Goal: Task Accomplishment & Management: Complete application form

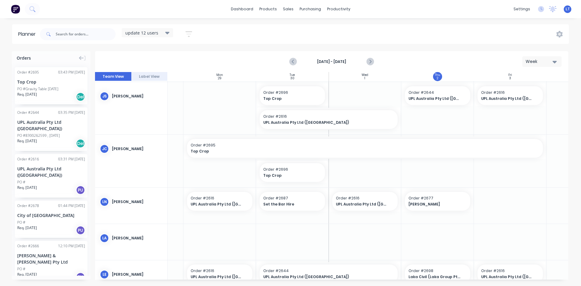
scroll to position [0, 57]
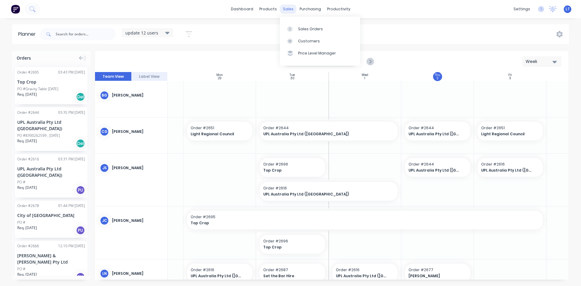
click at [284, 9] on div "sales" at bounding box center [288, 9] width 17 height 9
click at [307, 32] on link "Sales Orders" at bounding box center [320, 29] width 80 height 12
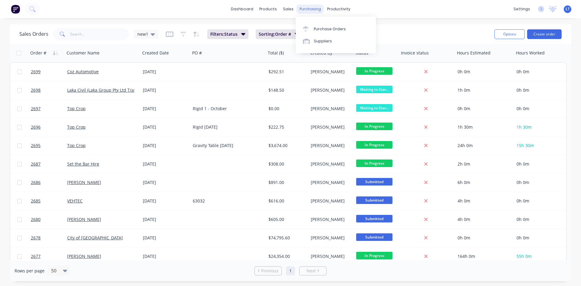
click at [307, 11] on div "purchasing" at bounding box center [311, 9] width 28 height 9
click at [335, 28] on div "Purchase Orders" at bounding box center [330, 28] width 32 height 5
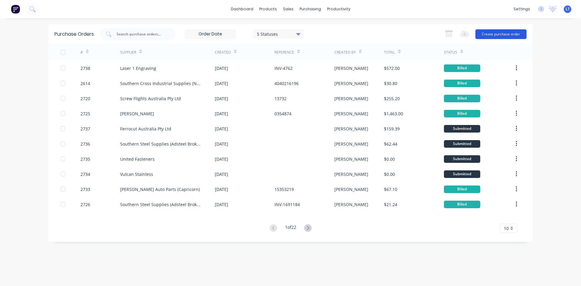
click at [495, 34] on button "Create purchase order" at bounding box center [500, 34] width 51 height 10
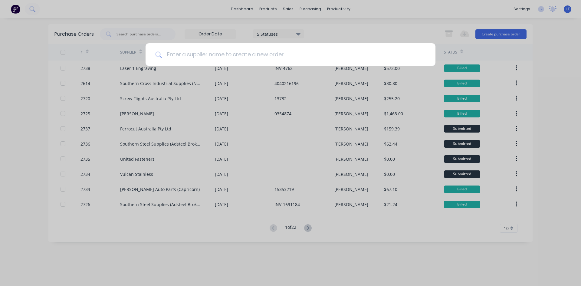
click at [226, 57] on input at bounding box center [294, 54] width 264 height 23
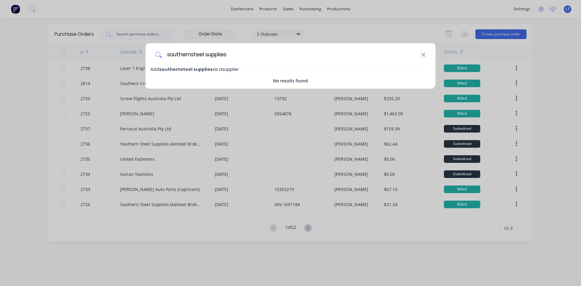
type input "southernsteel supplies"
click at [212, 67] on span "Add southernsteel supplies as a supplier" at bounding box center [194, 69] width 88 height 6
select select "AU"
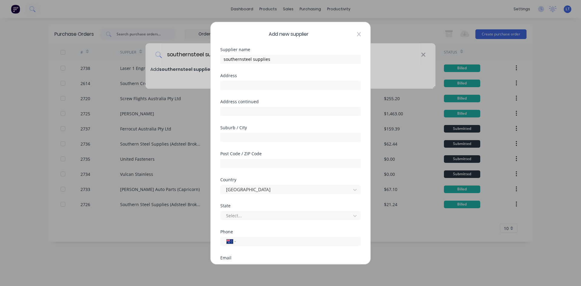
click at [357, 35] on icon at bounding box center [359, 34] width 4 height 5
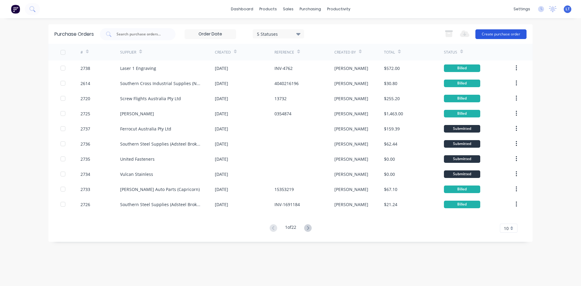
click at [508, 35] on button "Create purchase order" at bounding box center [500, 34] width 51 height 10
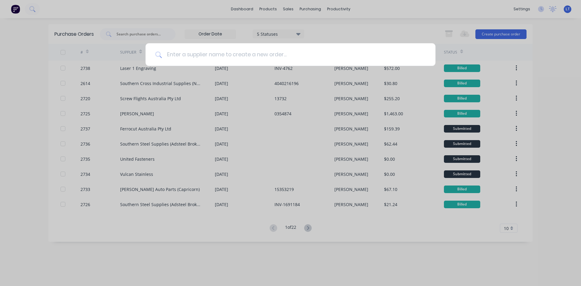
click at [263, 60] on input at bounding box center [294, 54] width 264 height 23
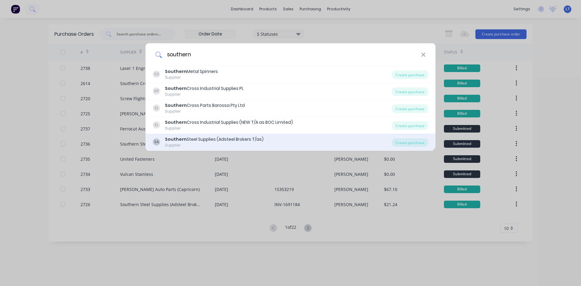
type input "southern"
click at [238, 143] on div "Supplier" at bounding box center [214, 145] width 99 height 5
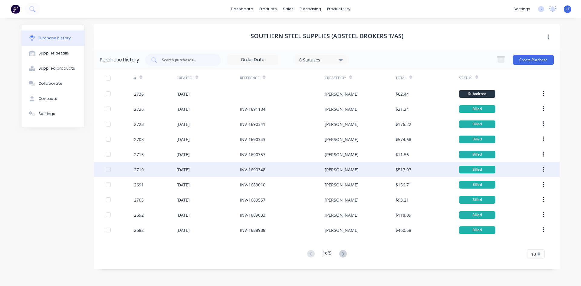
click at [223, 172] on div "18 Sep 2025" at bounding box center [208, 169] width 64 height 15
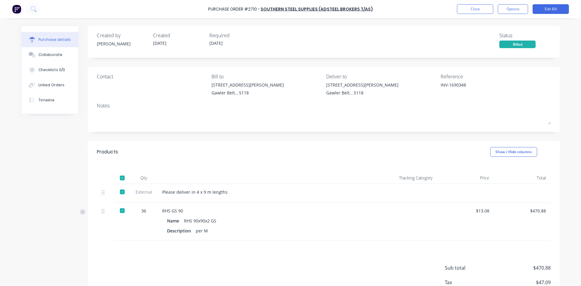
type textarea "x"
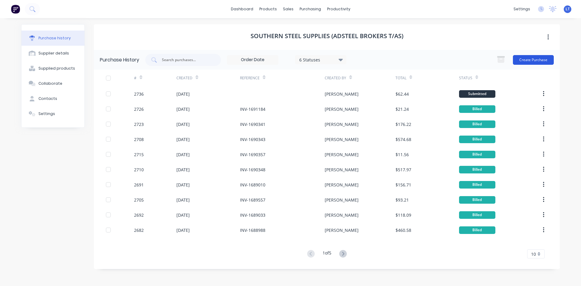
click at [535, 57] on button "Create Purchase" at bounding box center [533, 60] width 41 height 10
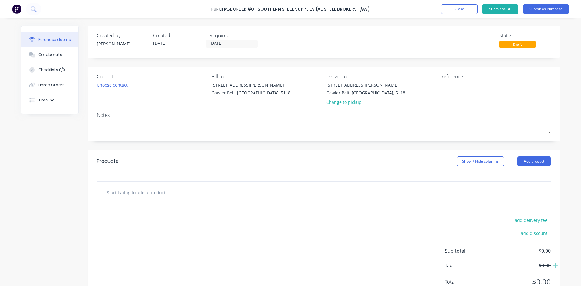
click at [153, 193] on input "text" at bounding box center [167, 192] width 121 height 12
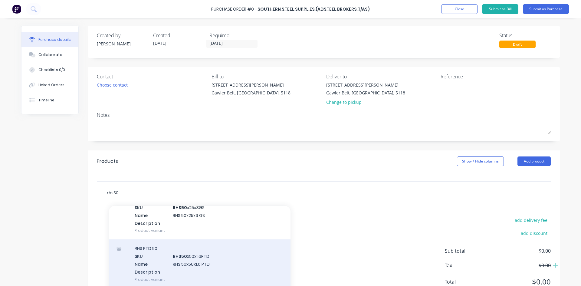
scroll to position [333, 0]
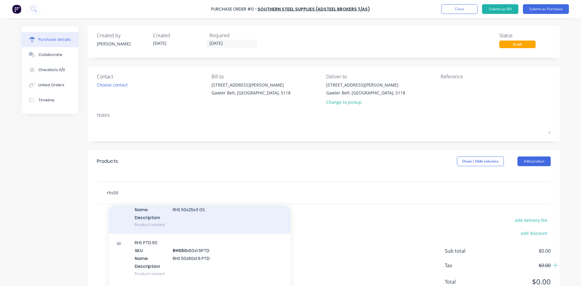
type input "rhs50"
click at [197, 223] on div "RHS GS 50 SKU RHS50 x25x3GS Name RHS 50x25x3 GS Description Product variant" at bounding box center [200, 209] width 182 height 49
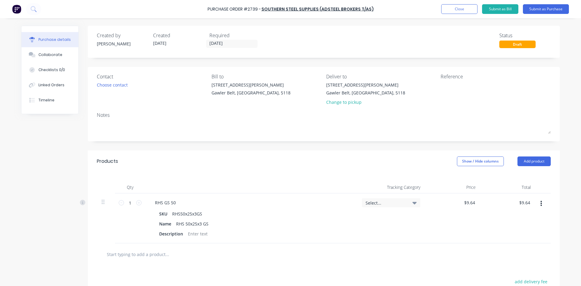
click at [541, 204] on icon "button" at bounding box center [542, 203] width 2 height 7
click at [518, 252] on button "Delete" at bounding box center [522, 256] width 51 height 12
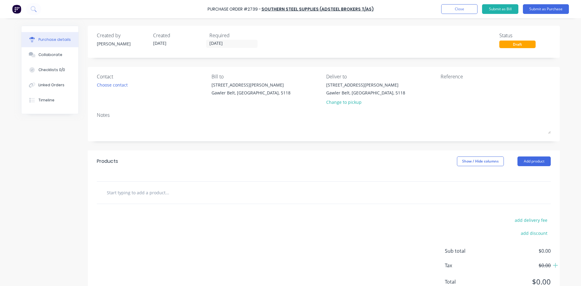
click at [146, 191] on input "text" at bounding box center [167, 192] width 121 height 12
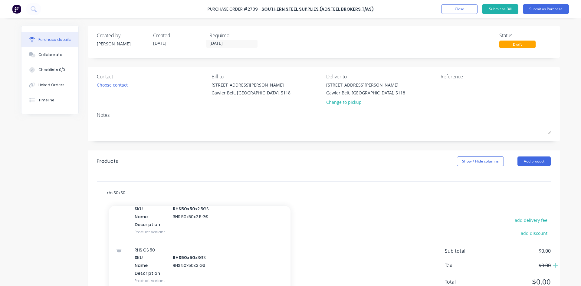
scroll to position [424, 0]
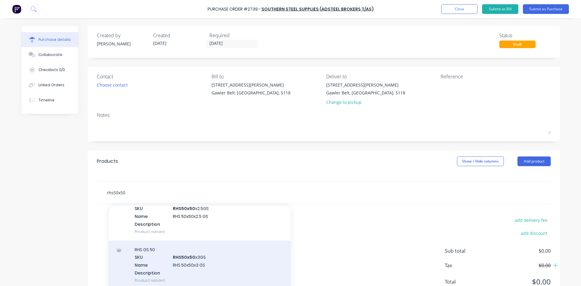
type input "rhs50x50"
click at [193, 260] on div "RHS GS 50 SKU RHS50x50 x3GS Name RHS 50x50x3 GS Description Product variant" at bounding box center [200, 265] width 182 height 49
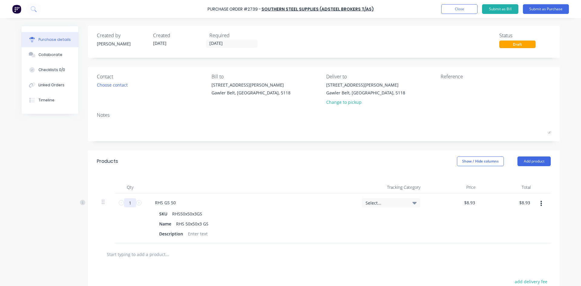
click at [131, 202] on input "1" at bounding box center [130, 202] width 12 height 9
type input "4"
type input "$35.72"
type input "48"
type input "$428.64"
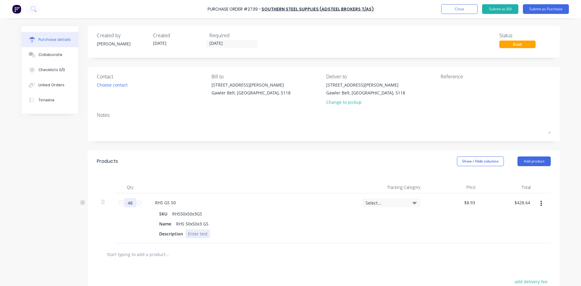
type input "48"
click at [201, 233] on div at bounding box center [198, 233] width 25 height 9
click at [149, 253] on input "text" at bounding box center [167, 254] width 121 height 12
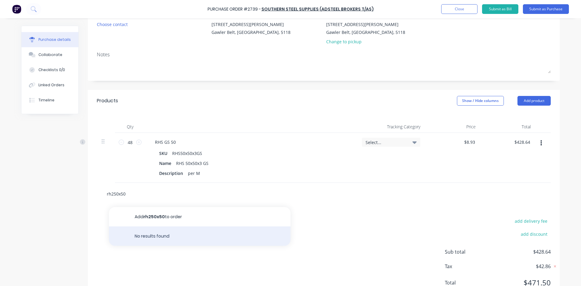
scroll to position [85, 0]
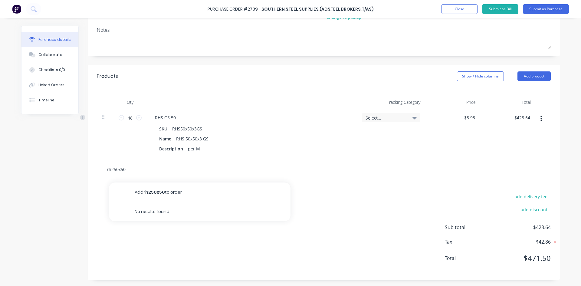
click at [110, 169] on input "rh250x50" at bounding box center [167, 169] width 121 height 12
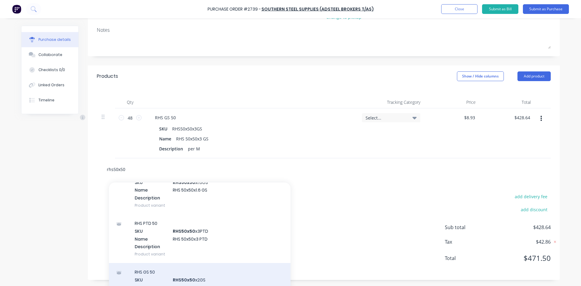
scroll to position [242, 0]
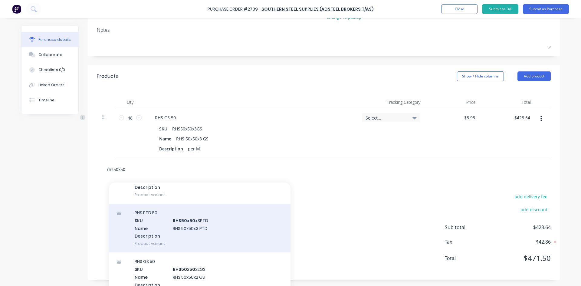
type input "rhs50x50"
click at [186, 221] on div "RHS PTD 50 SKU RHS50x50 x3PTD Name RHS 50x50x3 PTD Description Product variant" at bounding box center [200, 228] width 182 height 49
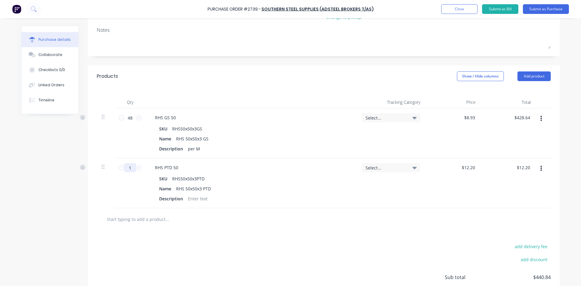
click at [128, 164] on input "1" at bounding box center [130, 167] width 12 height 9
type input "16"
type input "$195.20"
type input "16"
click at [194, 199] on div at bounding box center [198, 198] width 25 height 9
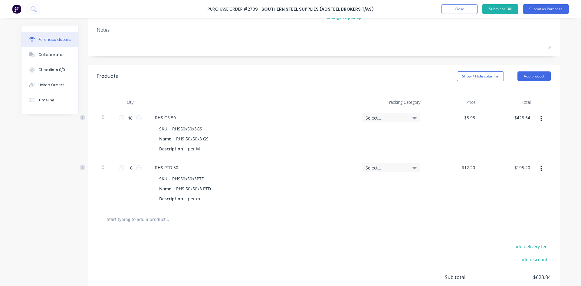
click at [154, 218] on input "text" at bounding box center [167, 219] width 121 height 12
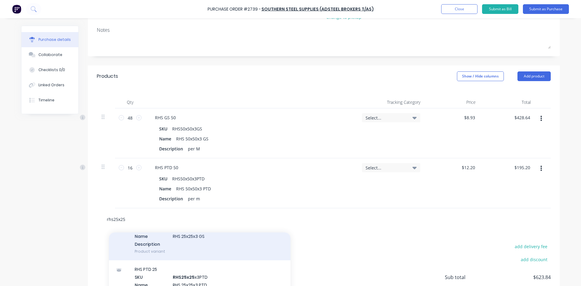
scroll to position [363, 0]
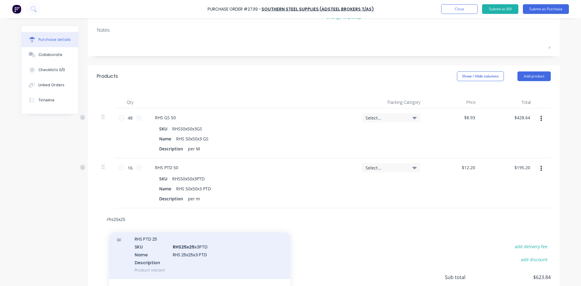
type input "rhs25x25"
click at [191, 248] on div "RHS PTD 25 SKU RHS25x25 x3PTD Name RHS 25x25x3 PTD Description Product variant" at bounding box center [200, 254] width 182 height 49
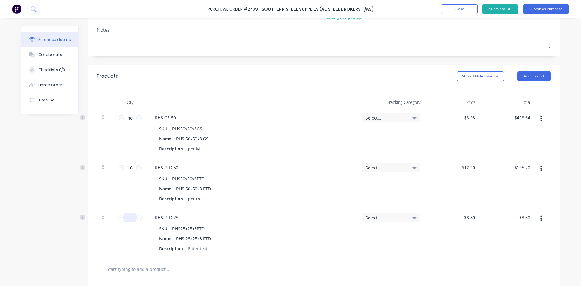
click at [127, 219] on input "1" at bounding box center [130, 217] width 12 height 9
type input "13"
type input "$49.40"
type input "13"
click at [202, 250] on div at bounding box center [198, 248] width 25 height 9
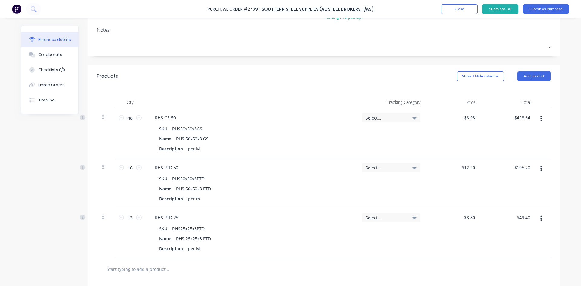
click at [148, 269] on input "text" at bounding box center [167, 269] width 121 height 12
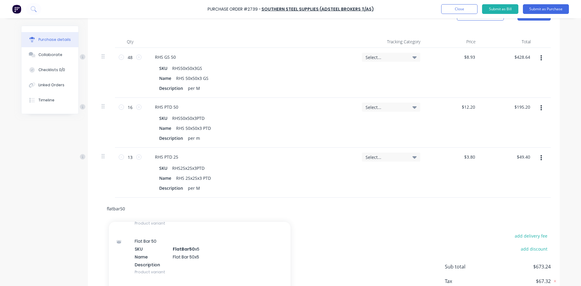
scroll to position [605, 0]
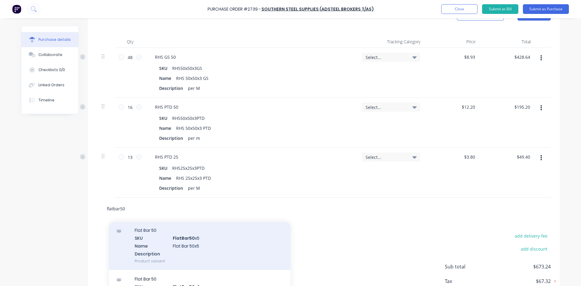
type input "flatbar50"
click at [179, 235] on div "Flat Bar 50 SKU FlatBar50 x5 Name Flat Bar 50x5 Description Product variant" at bounding box center [200, 245] width 182 height 49
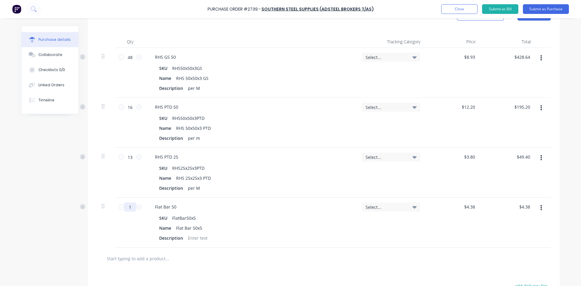
click at [126, 208] on input "1" at bounding box center [130, 206] width 12 height 9
type input "13"
type input "$56.94"
type input "13"
click at [148, 259] on input "text" at bounding box center [167, 258] width 121 height 12
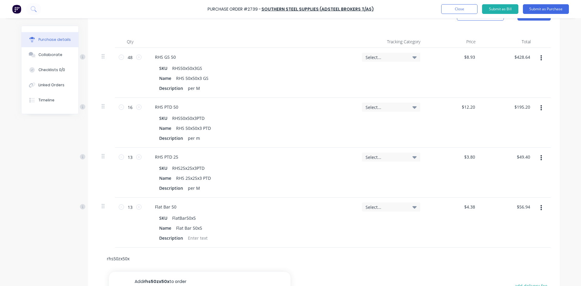
click at [117, 258] on input "rhs50zx50x" at bounding box center [167, 258] width 121 height 12
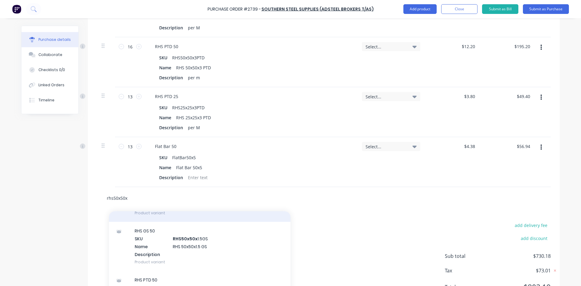
scroll to position [121, 0]
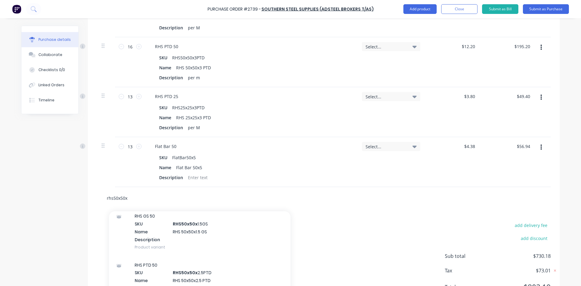
type input "rhs50x50x"
click at [379, 201] on div "rhs50x50x Add rhs50x50x to order RHS PTD 50 SKU RHS50x50x 1.6PTD Name RHS 50x50…" at bounding box center [324, 198] width 444 height 12
click at [463, 12] on button "Close" at bounding box center [459, 9] width 36 height 10
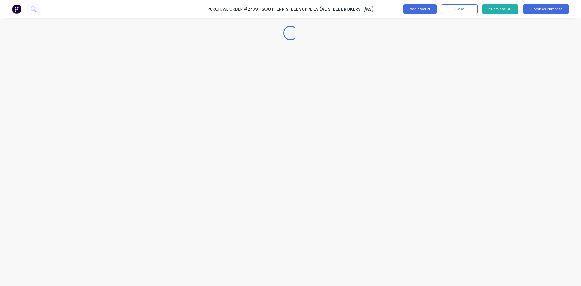
scroll to position [0, 0]
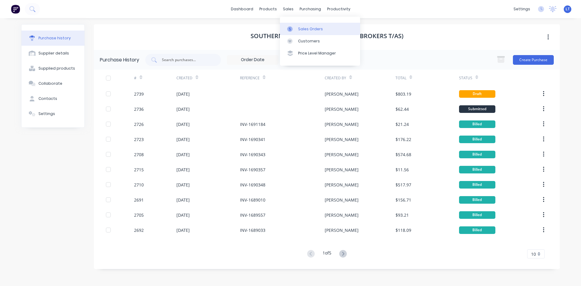
click at [303, 28] on div "Sales Orders" at bounding box center [310, 28] width 25 height 5
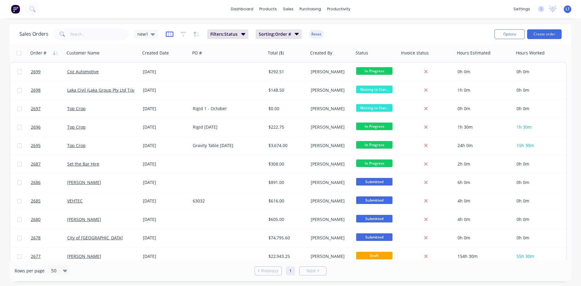
click at [167, 35] on icon "button" at bounding box center [170, 34] width 8 height 6
click at [182, 33] on icon "button" at bounding box center [183, 34] width 5 height 6
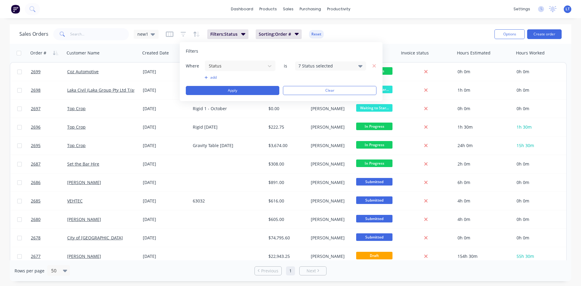
click at [360, 63] on icon at bounding box center [360, 66] width 4 height 7
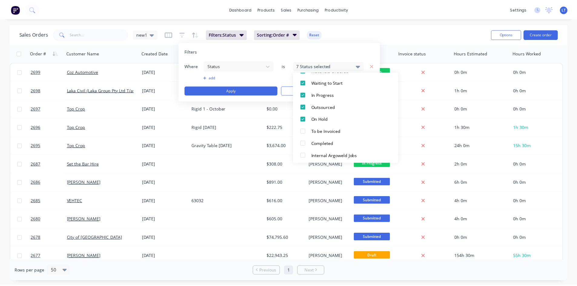
scroll to position [115, 0]
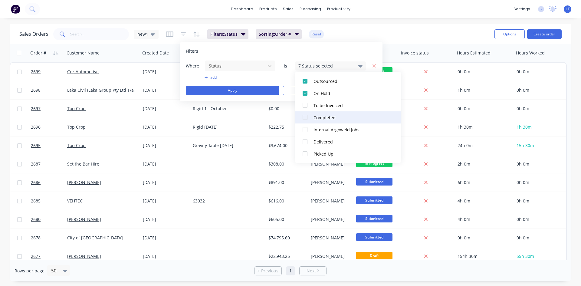
click at [319, 114] on div "Completed" at bounding box center [350, 117] width 73 height 6
click at [327, 156] on div "Picked Up" at bounding box center [350, 154] width 73 height 6
click at [373, 33] on div "Sales Orders new1 Filters: Status Sorting: Order # Reset" at bounding box center [254, 34] width 470 height 15
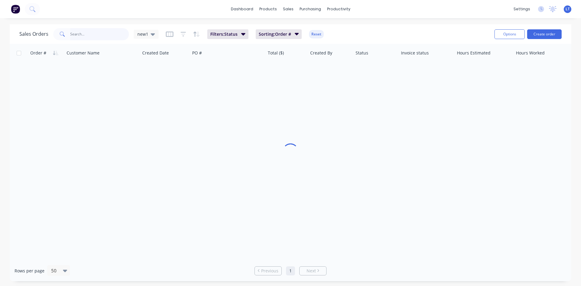
click at [110, 35] on input "text" at bounding box center [99, 34] width 59 height 12
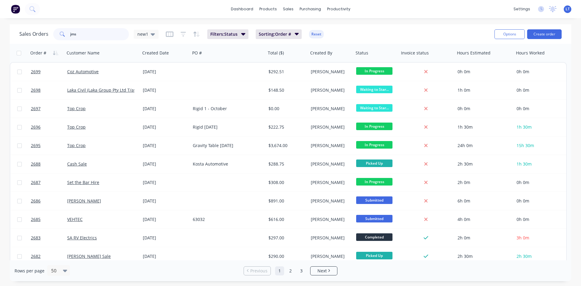
type input "jms"
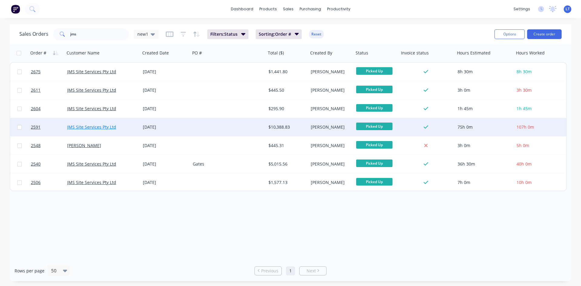
click at [99, 126] on link "JMS Site Services Pty Ltd" at bounding box center [91, 127] width 49 height 6
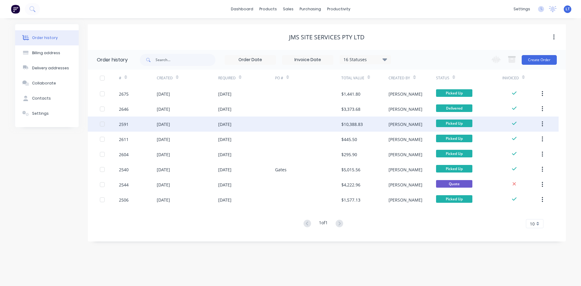
click at [232, 123] on div "[DATE]" at bounding box center [224, 124] width 13 height 6
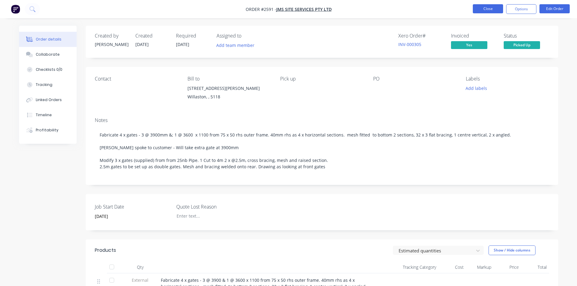
click at [487, 7] on button "Close" at bounding box center [487, 8] width 30 height 9
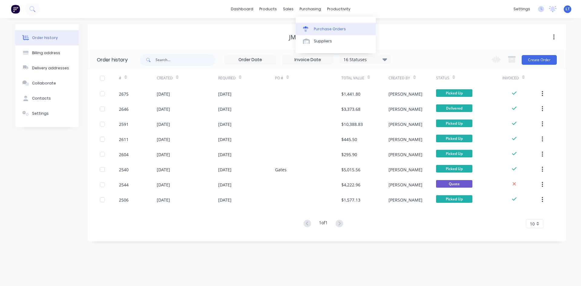
click at [320, 26] on link "Purchase Orders" at bounding box center [336, 29] width 80 height 12
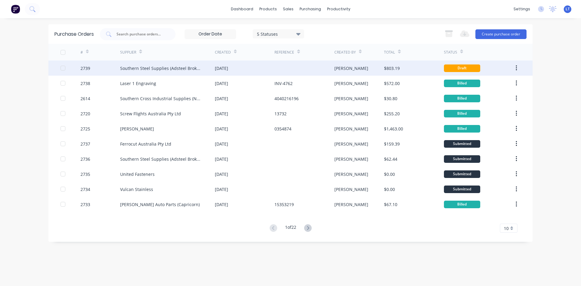
click at [186, 69] on div "Southern Steel Supplies (Adsteel Brokers T/as)" at bounding box center [161, 68] width 83 height 6
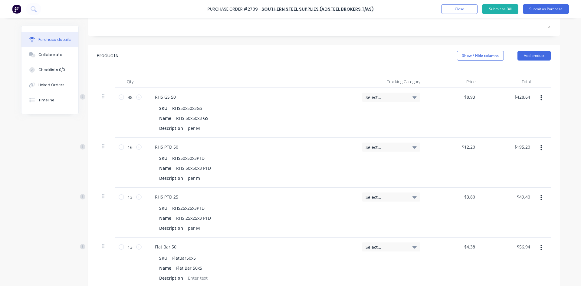
scroll to position [212, 0]
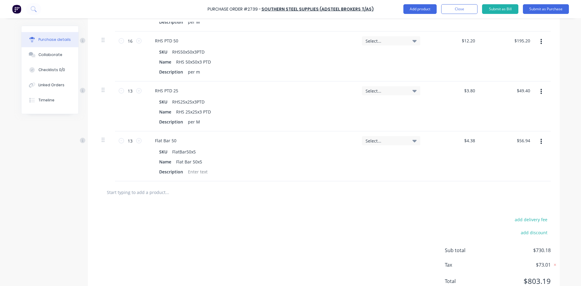
click at [154, 193] on input "text" at bounding box center [167, 192] width 121 height 12
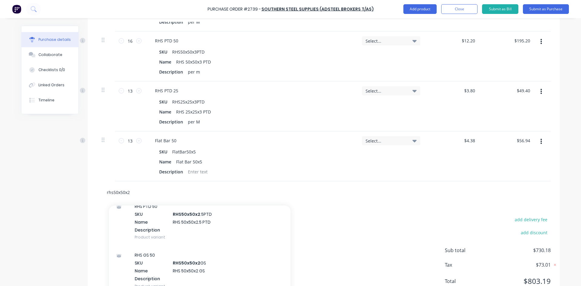
scroll to position [91, 0]
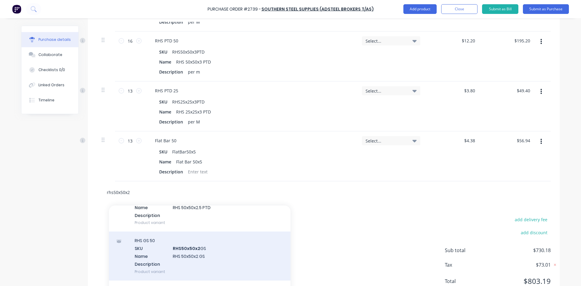
type input "rhs50x50x2"
click at [189, 254] on div "RHS GS 50 SKU RHS50x50x2 GS Name RHS 50x50x2 GS Description Product variant" at bounding box center [200, 256] width 182 height 49
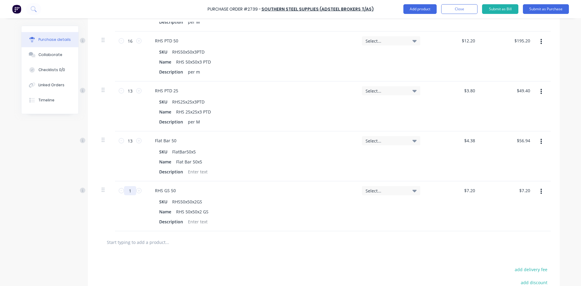
click at [128, 192] on input "1" at bounding box center [130, 190] width 12 height 9
type input "2"
type input "$14.40"
type input "24"
type input "$172.80"
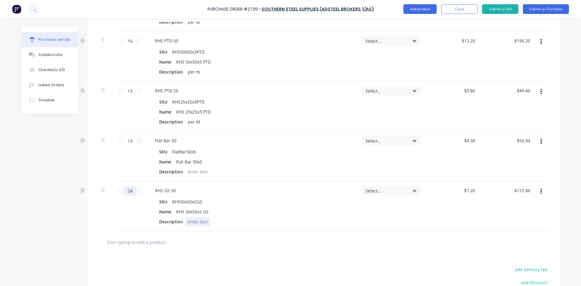
type input "24"
click at [193, 221] on div at bounding box center [198, 221] width 25 height 9
click at [119, 241] on input "text" at bounding box center [167, 242] width 121 height 12
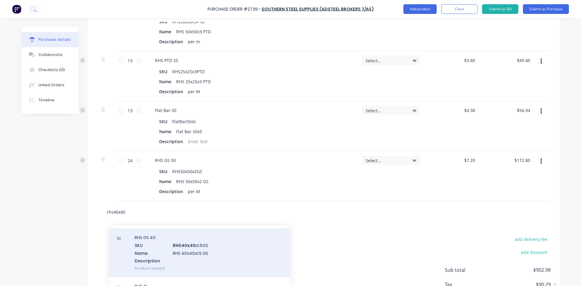
scroll to position [30, 0]
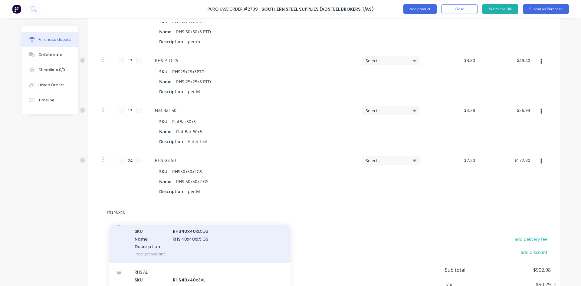
type input "rhs40x40"
click at [200, 239] on div "RHS GS 40 SKU RHS40x40 x1.5GS Name RHS 40x40x1.5 GS Description Product variant" at bounding box center [200, 238] width 182 height 49
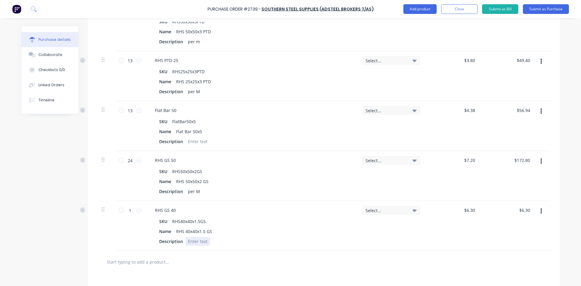
click at [191, 243] on div at bounding box center [198, 241] width 25 height 9
drag, startPoint x: 129, startPoint y: 210, endPoint x: 120, endPoint y: 210, distance: 9.4
click at [120, 210] on div "1 1" at bounding box center [130, 210] width 21 height 9
type input "3"
type input "$18.90"
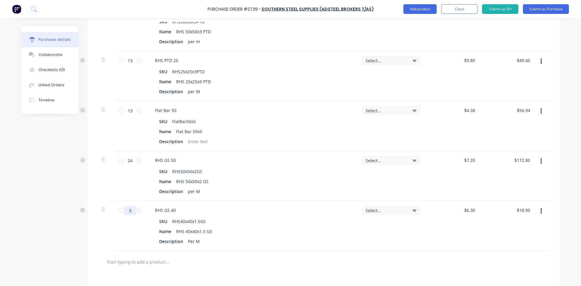
type input "32"
type input "$201.60"
type input "32"
click at [148, 262] on input "text" at bounding box center [167, 262] width 121 height 12
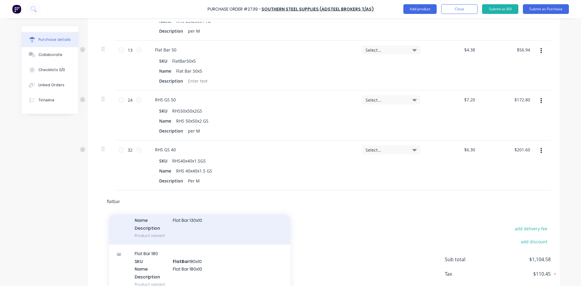
scroll to position [212, 0]
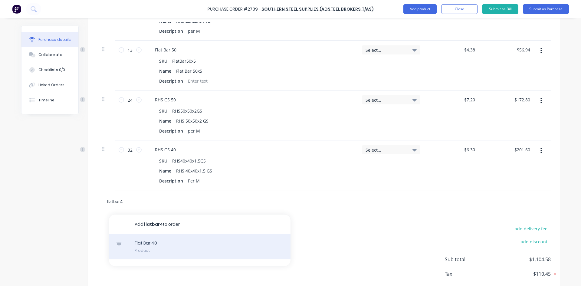
type input "flatbar4"
click at [162, 245] on div "Flat Bar 40 Product" at bounding box center [200, 246] width 182 height 25
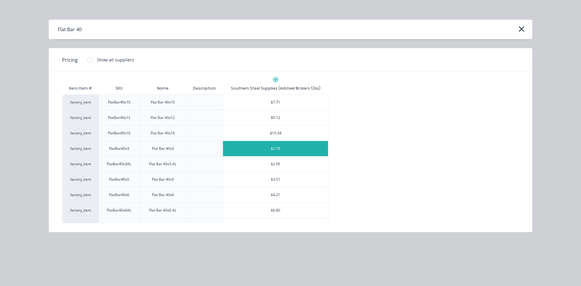
click at [283, 153] on div "$2.78" at bounding box center [275, 148] width 105 height 15
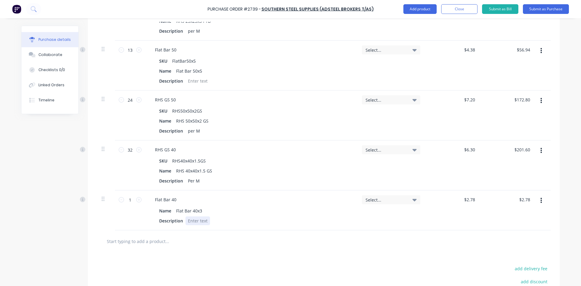
click at [193, 225] on div at bounding box center [198, 220] width 25 height 9
click at [131, 202] on input "1" at bounding box center [130, 199] width 12 height 9
type input "12"
type input "$33.36"
type input "12"
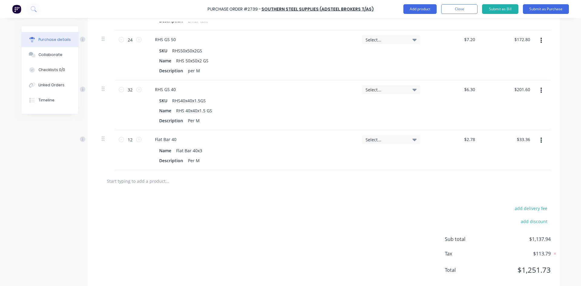
scroll to position [363, 0]
click at [124, 181] on input "text" at bounding box center [167, 181] width 121 height 12
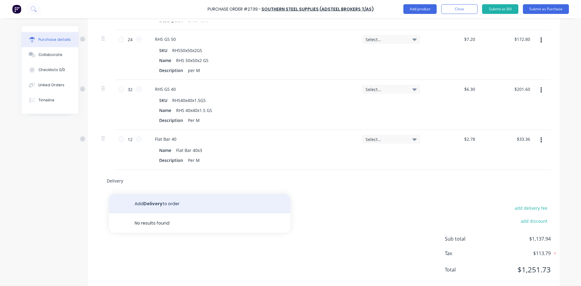
type input "Delivery"
click at [154, 199] on button "Add Delivery to order" at bounding box center [200, 203] width 182 height 19
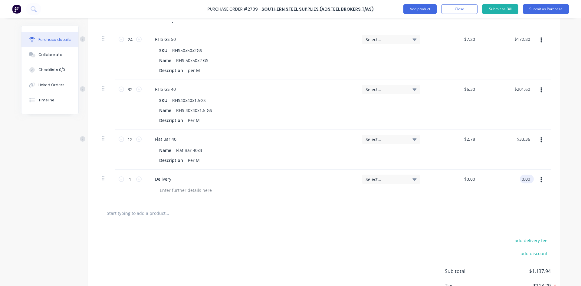
click at [527, 179] on input "0.00" at bounding box center [526, 179] width 12 height 9
type input "0.0050"
type input "$0.01"
click at [476, 212] on div at bounding box center [324, 213] width 444 height 12
drag, startPoint x: 528, startPoint y: 178, endPoint x: 505, endPoint y: 181, distance: 22.5
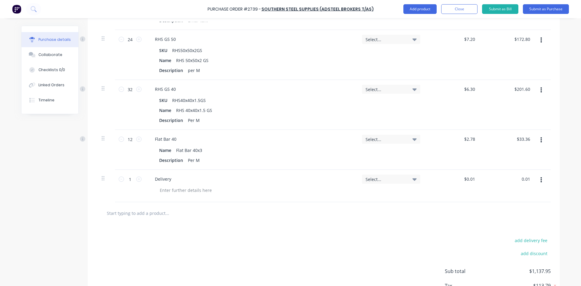
click at [506, 181] on div "0.01 0.01" at bounding box center [508, 186] width 55 height 32
type input "50"
type input "$50.00"
click at [422, 241] on div "add delivery fee add discount Sub total $1,187.94 Tax $118.79 Total $1,306.73" at bounding box center [324, 274] width 472 height 100
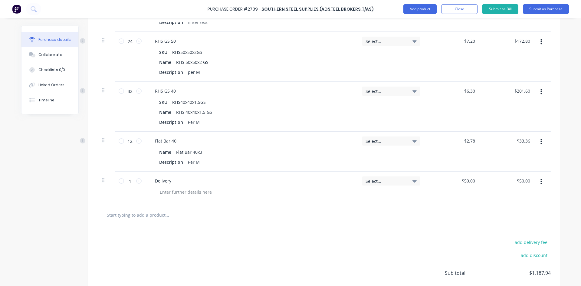
scroll to position [377, 0]
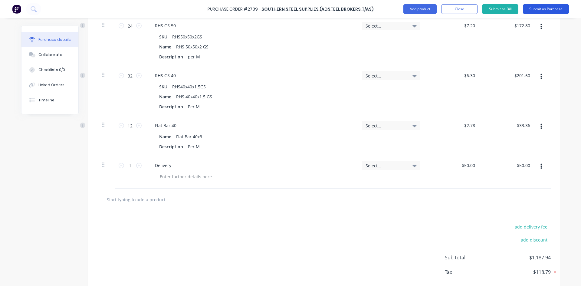
click at [540, 7] on button "Submit as Purchase" at bounding box center [546, 9] width 46 height 10
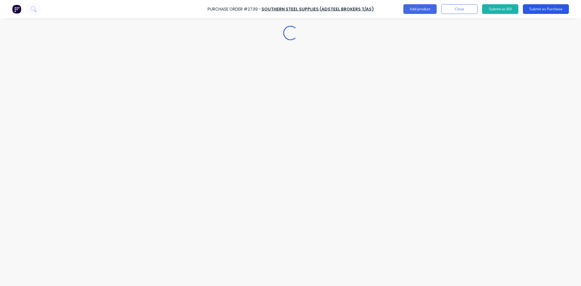
scroll to position [0, 0]
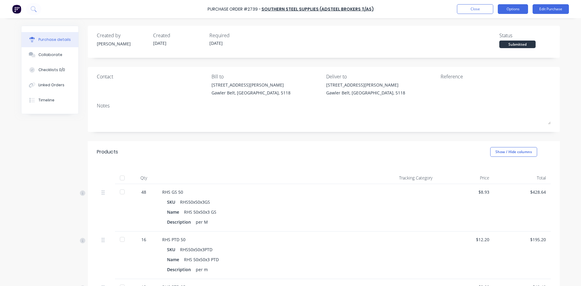
click at [509, 5] on button "Options" at bounding box center [513, 9] width 30 height 10
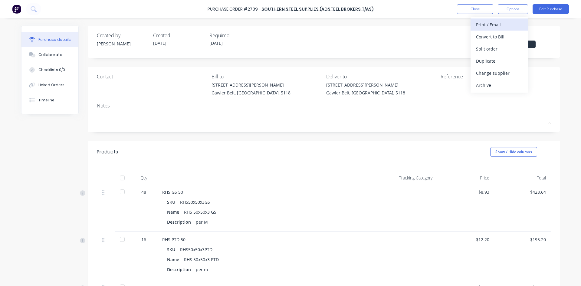
click at [487, 27] on div "Print / Email" at bounding box center [499, 24] width 47 height 9
click at [489, 39] on div "With pricing" at bounding box center [499, 36] width 47 height 9
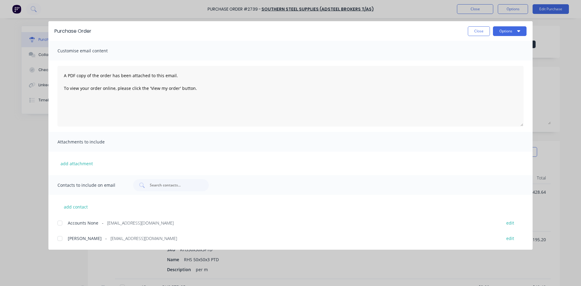
click at [59, 239] on div at bounding box center [60, 238] width 12 height 12
click at [510, 29] on button "Options" at bounding box center [510, 31] width 34 height 10
click at [478, 69] on div "Email" at bounding box center [498, 70] width 47 height 9
click at [483, 34] on button "Close" at bounding box center [479, 31] width 22 height 10
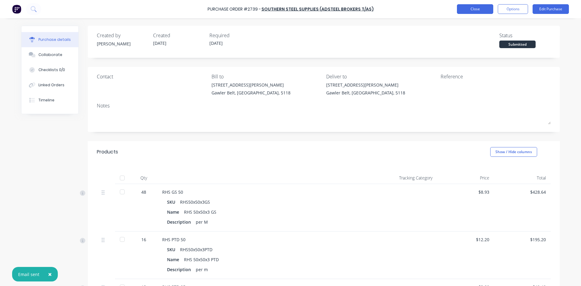
click at [482, 10] on button "Close" at bounding box center [475, 9] width 36 height 10
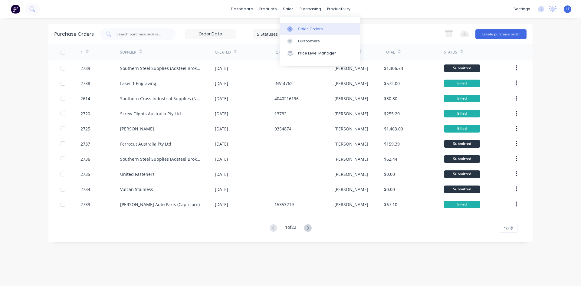
click at [310, 31] on div "Sales Orders" at bounding box center [310, 28] width 25 height 5
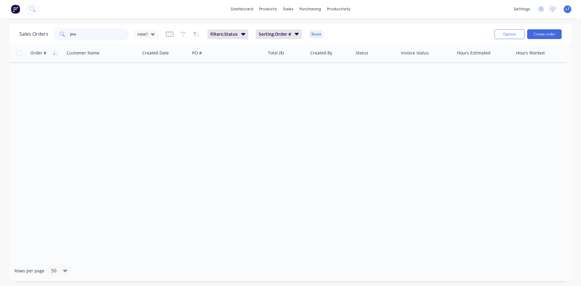
drag, startPoint x: 84, startPoint y: 34, endPoint x: 32, endPoint y: 32, distance: 52.1
click at [32, 32] on div "Sales Orders jms new1" at bounding box center [88, 34] width 139 height 12
click at [198, 103] on div "Order # Customer Name Created Date PO # Total ($) Created By Status Invoice sta…" at bounding box center [291, 152] width 562 height 216
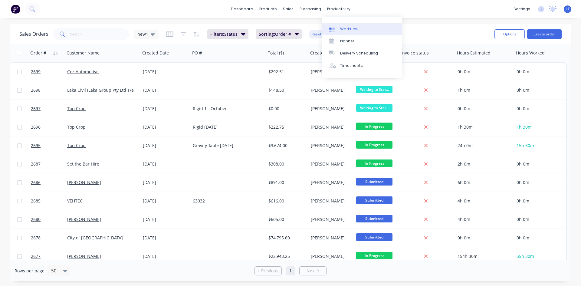
click at [350, 29] on div "Workflow" at bounding box center [349, 28] width 18 height 5
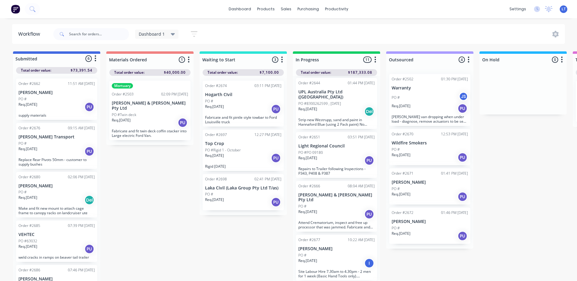
scroll to position [151, 0]
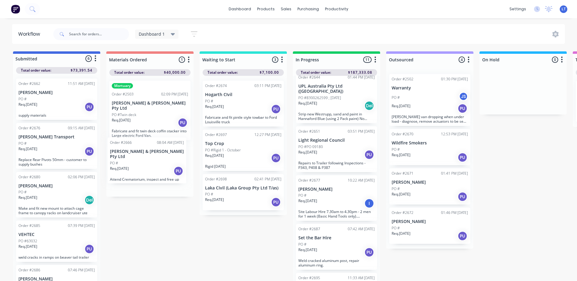
drag, startPoint x: 327, startPoint y: 187, endPoint x: 135, endPoint y: 160, distance: 193.7
click at [135, 160] on div "Submitted 6 Status colour #4169E1 hex #4169E1 Save Cancel Summaries Total order…" at bounding box center [499, 167] width 1009 height 233
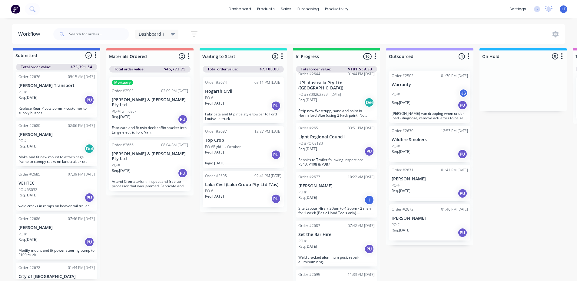
scroll to position [68, 0]
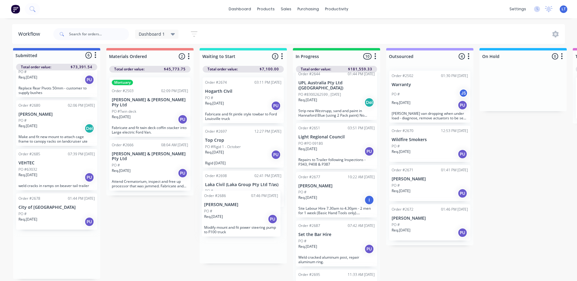
drag, startPoint x: 50, startPoint y: 219, endPoint x: 238, endPoint y: 219, distance: 188.5
click at [238, 219] on div "Submitted 6 Status colour #4169E1 hex #4169E1 Save Cancel Summaries Total order…" at bounding box center [499, 164] width 1009 height 233
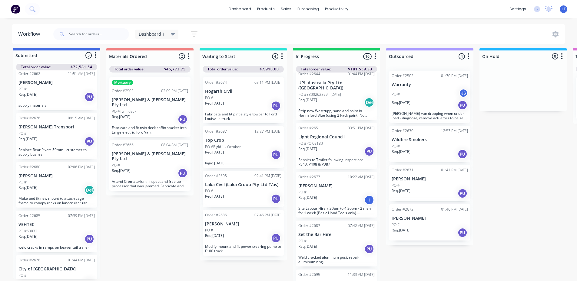
scroll to position [0, 0]
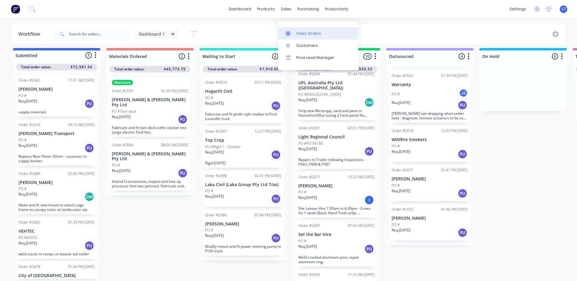
click at [301, 31] on div "Sales Orders" at bounding box center [308, 33] width 25 height 5
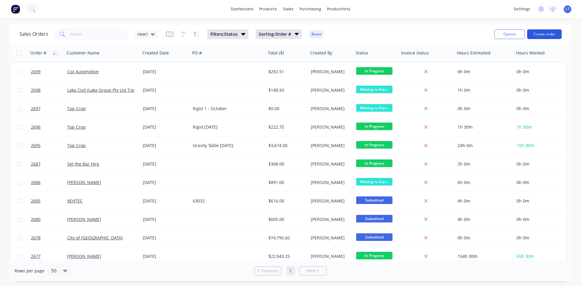
click at [547, 36] on button "Create order" at bounding box center [544, 34] width 35 height 10
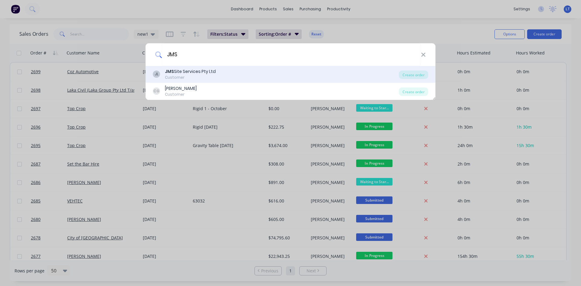
type input "JMS"
click at [195, 77] on div "Customer" at bounding box center [190, 77] width 51 height 5
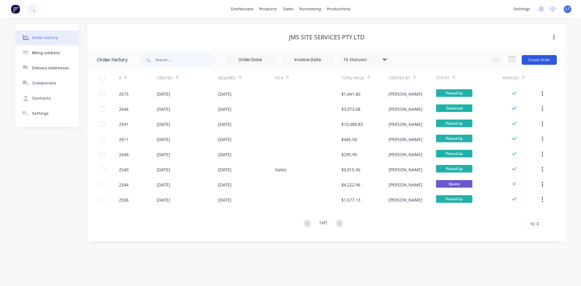
click at [540, 59] on button "Create Order" at bounding box center [539, 60] width 35 height 10
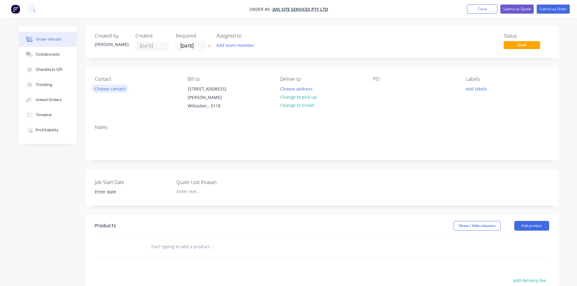
click at [100, 89] on button "Choose contact" at bounding box center [109, 88] width 37 height 8
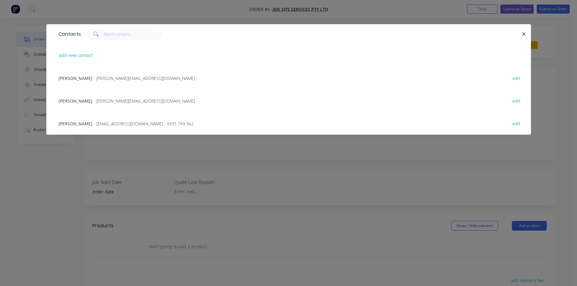
click at [73, 102] on span "Chad Growden" at bounding box center [75, 101] width 34 height 6
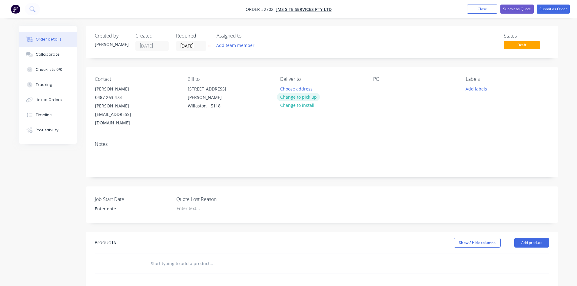
click at [300, 97] on button "Change to pick up" at bounding box center [298, 97] width 43 height 8
click at [521, 238] on button "Add product" at bounding box center [531, 243] width 35 height 10
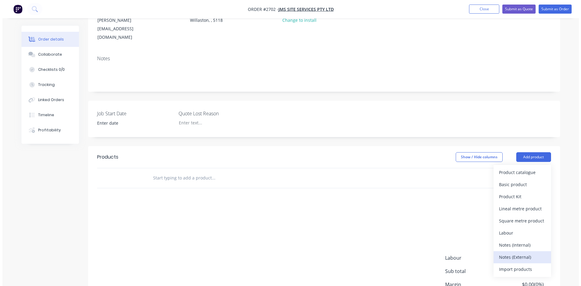
scroll to position [91, 0]
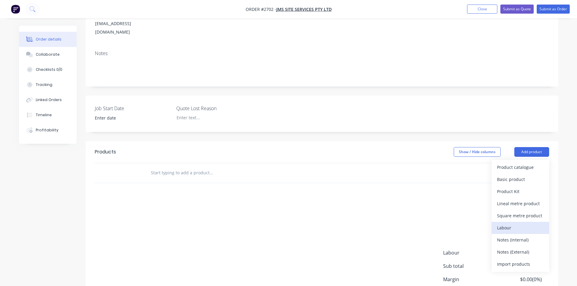
click at [511, 223] on div "Labour" at bounding box center [520, 227] width 47 height 9
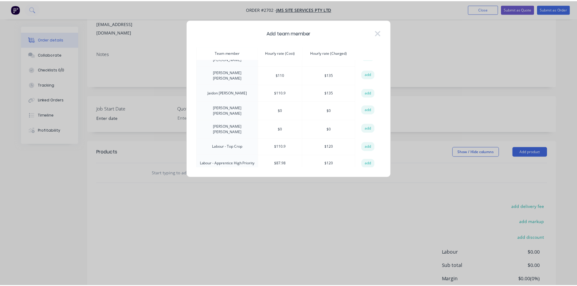
scroll to position [61, 0]
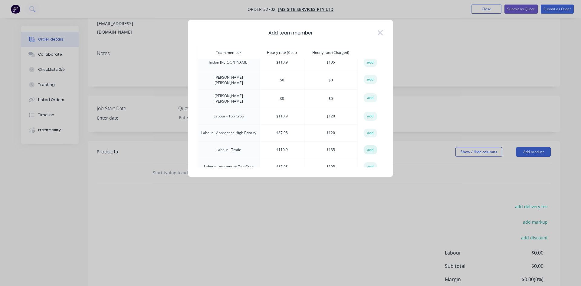
click at [364, 145] on button "add" at bounding box center [370, 149] width 13 height 9
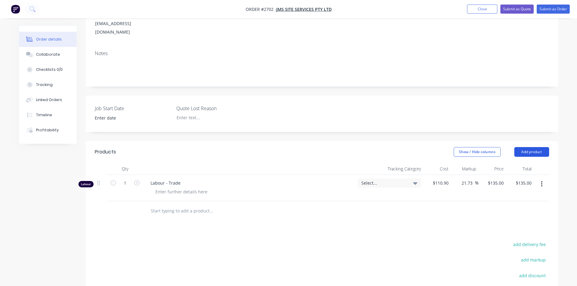
click at [534, 147] on button "Add product" at bounding box center [531, 152] width 35 height 10
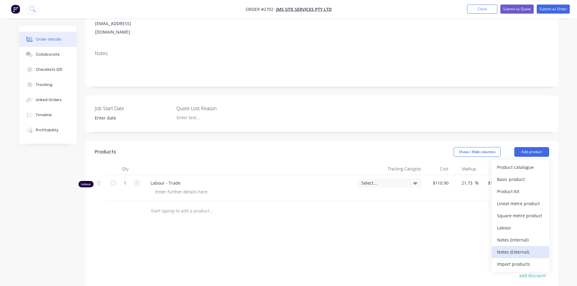
click at [525, 248] on div "Notes (External)" at bounding box center [520, 252] width 47 height 9
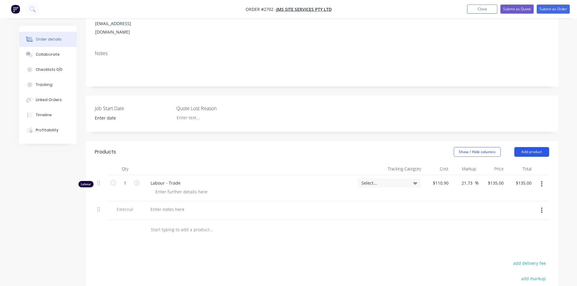
click at [529, 147] on button "Add product" at bounding box center [531, 152] width 35 height 10
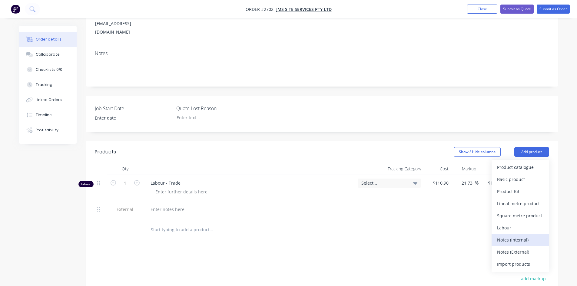
click at [514, 235] on div "Notes (Internal)" at bounding box center [520, 239] width 47 height 9
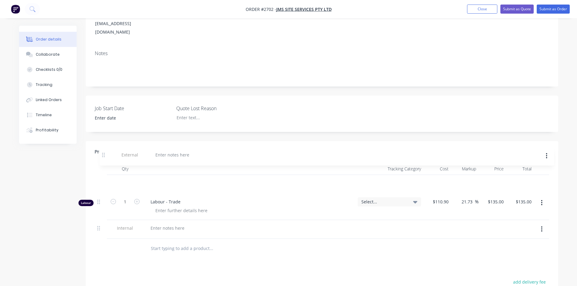
drag, startPoint x: 98, startPoint y: 196, endPoint x: 103, endPoint y: 156, distance: 40.2
click at [103, 163] on div "Qty Tracking Category Cost Markup Price Total Labour 1 Labour - Trade Select...…" at bounding box center [322, 201] width 454 height 76
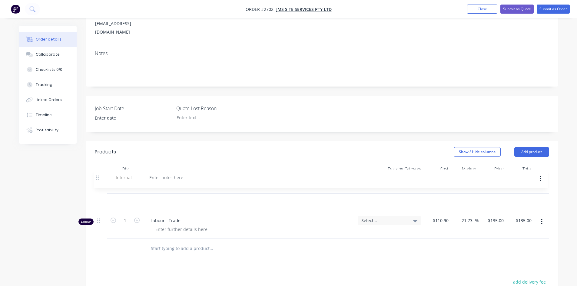
drag, startPoint x: 98, startPoint y: 212, endPoint x: 97, endPoint y: 177, distance: 35.1
click at [97, 177] on div "External Labour 1 Labour - Trade Select... $110.90 $110.90 21.73 21.73 % $135.0…" at bounding box center [322, 207] width 454 height 64
click at [153, 179] on div at bounding box center [168, 183] width 44 height 9
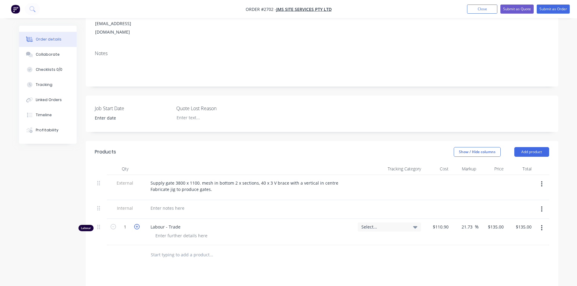
click at [138, 224] on icon "button" at bounding box center [136, 226] width 5 height 5
type input "2"
type input "$270.00"
click at [138, 224] on icon "button" at bounding box center [136, 226] width 5 height 5
type input "3"
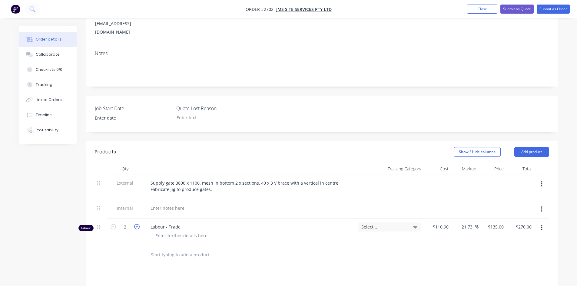
type input "$405.00"
click at [138, 224] on icon "button" at bounding box center [136, 226] width 5 height 5
type input "4"
type input "$540.00"
click at [138, 224] on icon "button" at bounding box center [136, 226] width 5 height 5
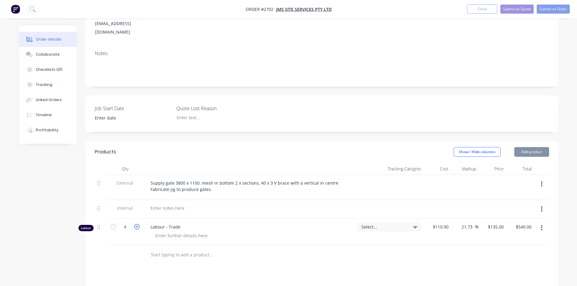
type input "5"
type input "$675.00"
click at [138, 224] on icon "button" at bounding box center [136, 226] width 5 height 5
type input "6"
type input "$810.00"
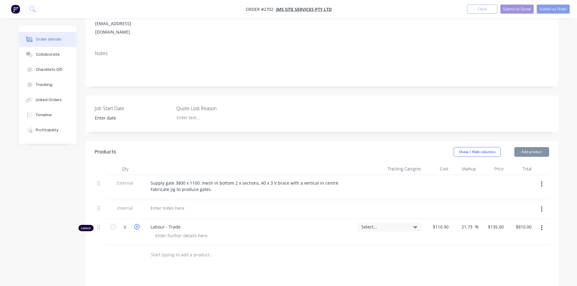
click at [138, 224] on icon "button" at bounding box center [136, 226] width 5 height 5
type input "7"
type input "$945.00"
click at [138, 224] on icon "button" at bounding box center [136, 226] width 5 height 5
type input "8"
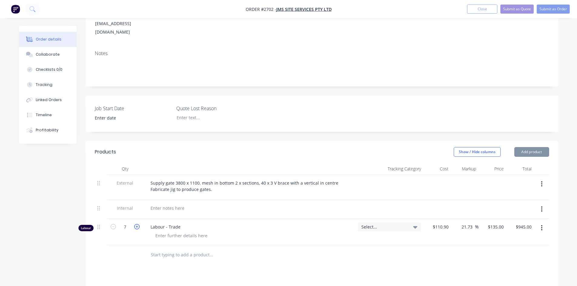
type input "$1,080.00"
click at [138, 224] on icon "button" at bounding box center [136, 226] width 5 height 5
type input "9"
type input "$1,215.00"
click at [138, 224] on icon "button" at bounding box center [136, 226] width 5 height 5
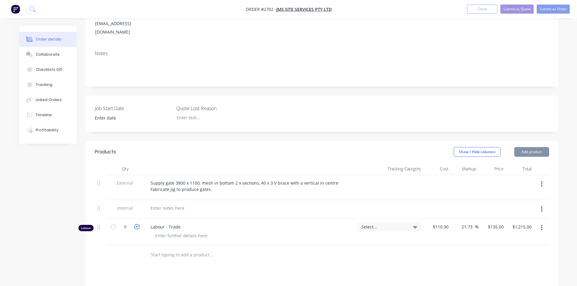
type input "10"
type input "$1,350.00"
click at [138, 224] on icon "button" at bounding box center [136, 226] width 5 height 5
type input "11"
type input "$1,485.00"
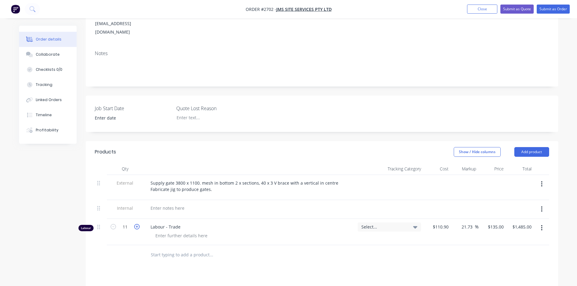
click at [138, 224] on icon "button" at bounding box center [136, 226] width 5 height 5
type input "12"
type input "$1,620.00"
click at [137, 224] on icon "button" at bounding box center [136, 226] width 5 height 5
type input "13"
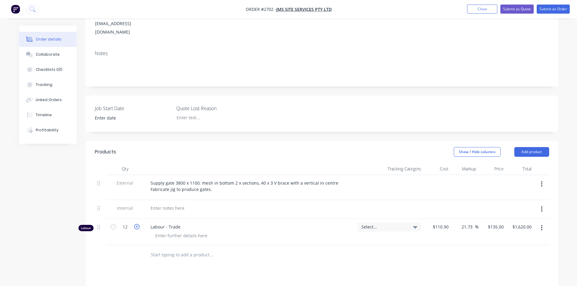
type input "$1,755.00"
click at [137, 224] on icon "button" at bounding box center [136, 226] width 5 height 5
type input "14"
type input "$1,890.00"
click at [137, 224] on icon "button" at bounding box center [136, 226] width 5 height 5
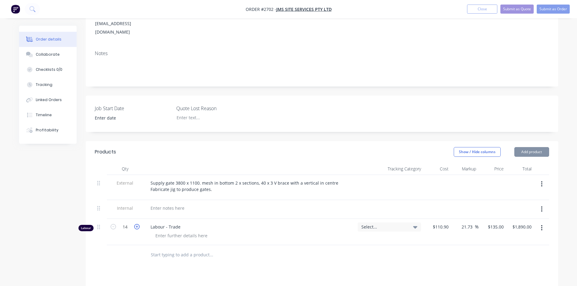
type input "15"
type input "$2,025.00"
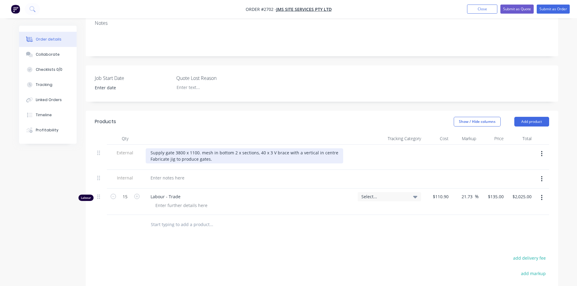
click at [200, 148] on div "Supply gate 3800 x 1100. mesh in bottom 2 x sections, 40 x 3 V brace with a ver…" at bounding box center [244, 155] width 197 height 15
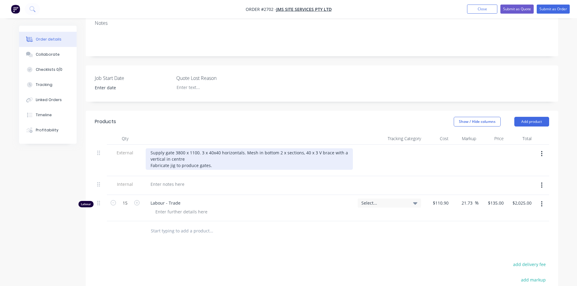
click at [208, 149] on div "Supply gate 3800 x 1100. 3 x 40x40 horizontals. Mesh in bottom 2 x sections, 40…" at bounding box center [249, 158] width 207 height 21
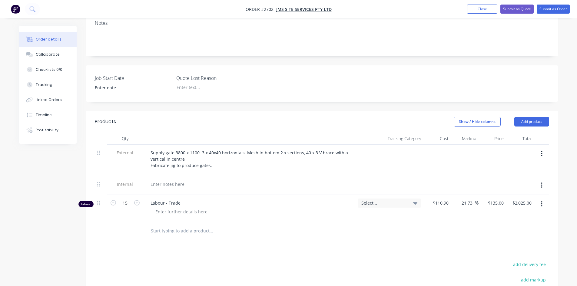
click at [175, 225] on input "text" at bounding box center [210, 231] width 121 height 12
click at [175, 180] on div at bounding box center [168, 184] width 44 height 9
drag, startPoint x: 164, startPoint y: 168, endPoint x: 200, endPoint y: 169, distance: 36.6
click at [164, 180] on div "Build Joig to fabricate gates" at bounding box center [178, 184] width 65 height 9
click at [201, 180] on div "Build Jig to fabricate gates" at bounding box center [177, 184] width 63 height 9
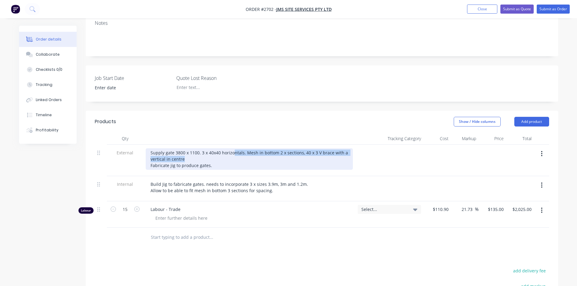
drag, startPoint x: 244, startPoint y: 142, endPoint x: 264, endPoint y: 136, distance: 20.8
click at [253, 148] on div "Supply gate 3800 x 1100. 3 x 40x40 horizontals. Mesh in bottom 2 x sections, 40…" at bounding box center [249, 158] width 207 height 21
click at [244, 148] on div "Supply gate 3800 x 1100. 3 x 40x40 horizontals. Mesh in bottom 2 x sections, 40…" at bounding box center [249, 158] width 207 height 21
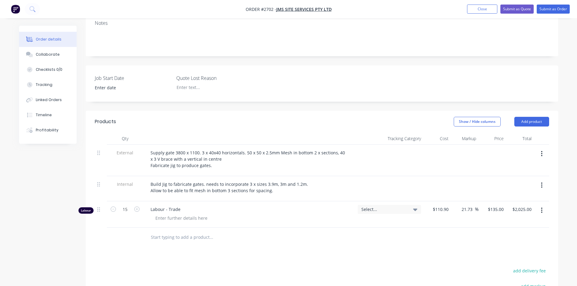
click at [340, 247] on div "Products Show / Hide columns Add product Qty Tracking Category Cost Markup Pric…" at bounding box center [322, 252] width 472 height 282
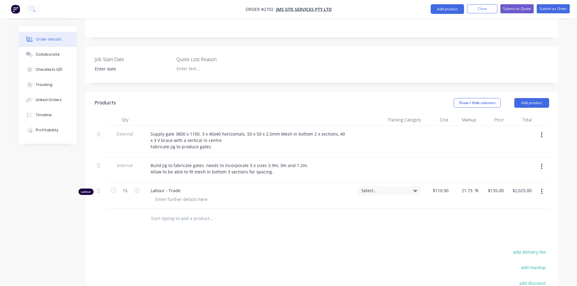
scroll to position [0, 0]
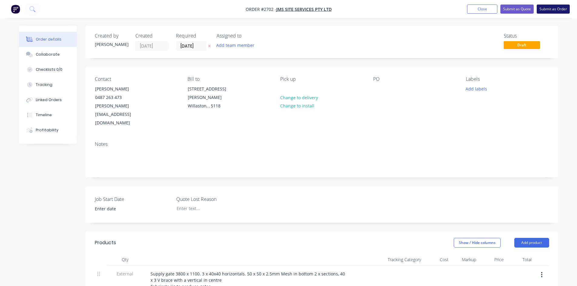
click at [548, 6] on button "Submit as Order" at bounding box center [552, 9] width 33 height 9
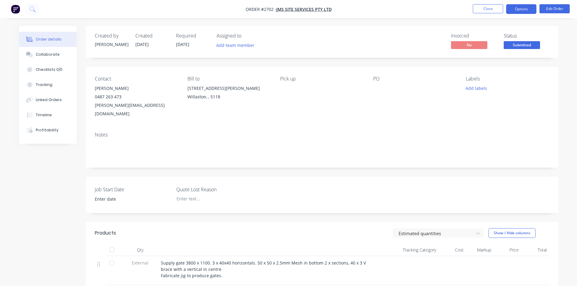
click at [526, 11] on button "Options" at bounding box center [521, 9] width 30 height 10
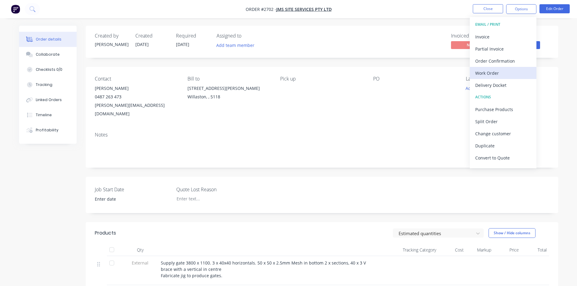
click at [503, 74] on div "Work Order" at bounding box center [503, 73] width 56 height 9
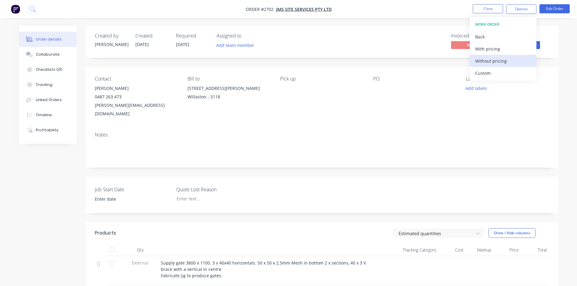
click at [488, 63] on div "Without pricing" at bounding box center [503, 61] width 56 height 9
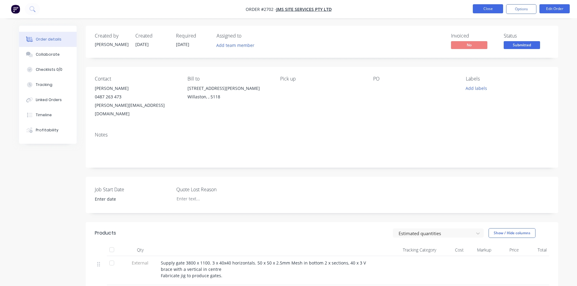
click at [495, 10] on button "Close" at bounding box center [487, 8] width 30 height 9
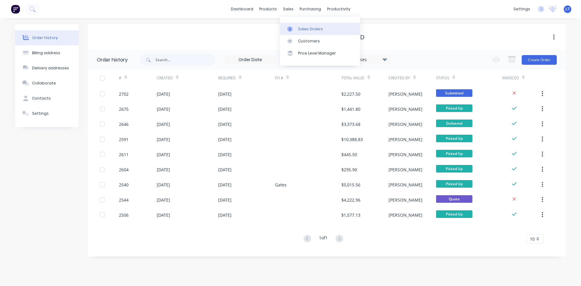
click at [320, 31] on div "Sales Orders" at bounding box center [310, 28] width 25 height 5
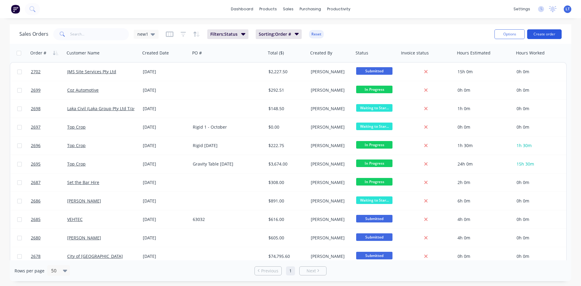
click at [546, 37] on button "Create order" at bounding box center [544, 34] width 35 height 10
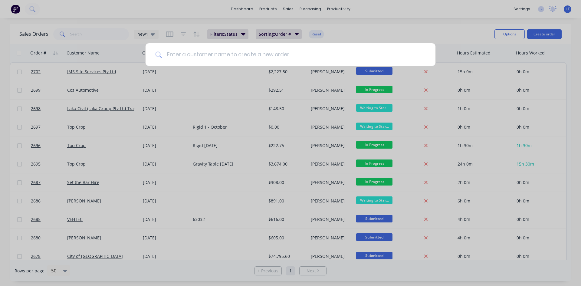
click at [198, 56] on input at bounding box center [294, 54] width 264 height 23
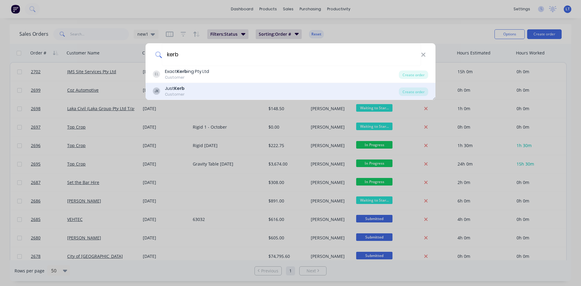
type input "kerb"
click at [182, 94] on div "Customer" at bounding box center [175, 94] width 20 height 5
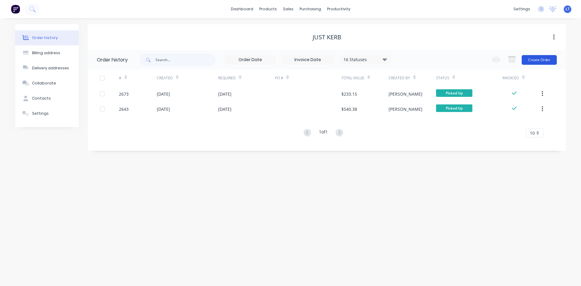
click at [534, 64] on button "Create Order" at bounding box center [539, 60] width 35 height 10
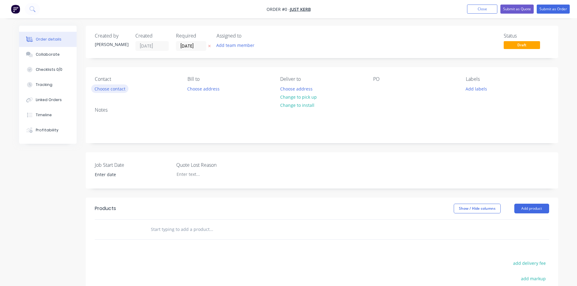
click at [114, 90] on button "Choose contact" at bounding box center [109, 88] width 37 height 8
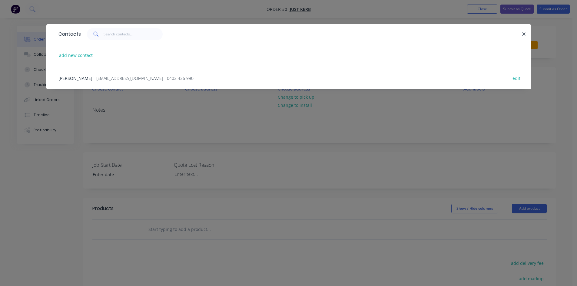
click at [94, 78] on span "- smithie03@bigpond.com - 0402 426 990" at bounding box center [144, 78] width 100 height 6
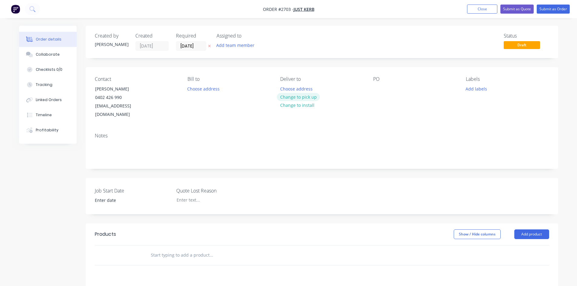
click at [296, 98] on button "Change to pick up" at bounding box center [298, 97] width 43 height 8
click at [198, 45] on input "02/10/25" at bounding box center [191, 45] width 30 height 9
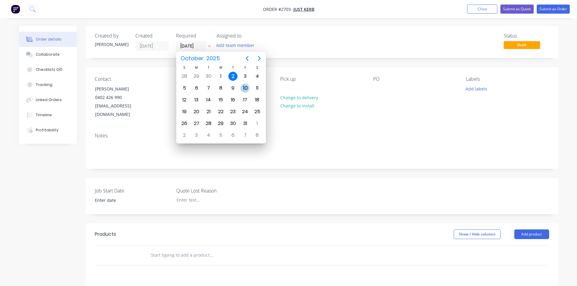
click at [243, 89] on div "10" at bounding box center [244, 88] width 9 height 9
type input "[DATE]"
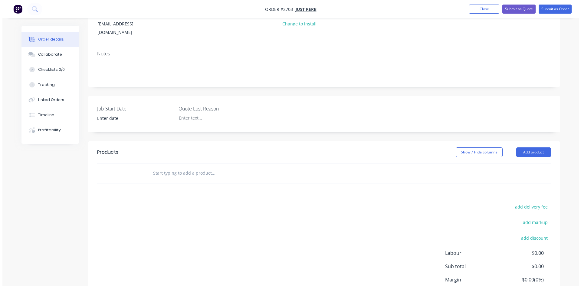
scroll to position [91, 0]
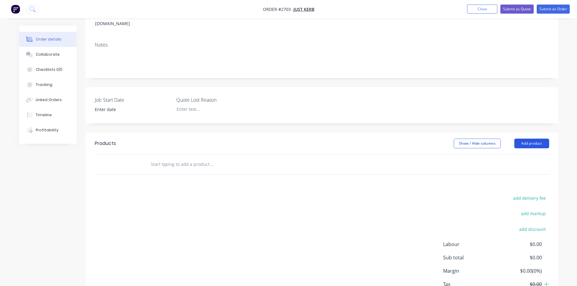
click at [539, 139] on button "Add product" at bounding box center [531, 144] width 35 height 10
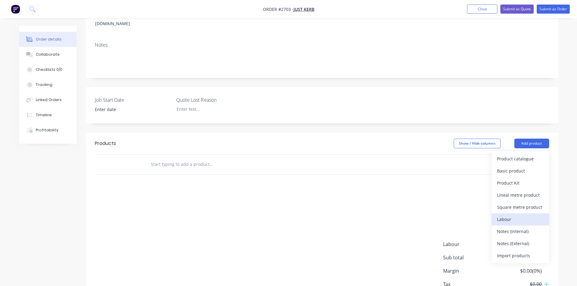
click at [514, 215] on div "Labour" at bounding box center [520, 219] width 47 height 9
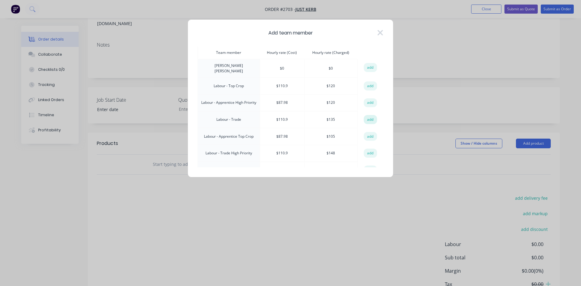
click at [368, 115] on button "add" at bounding box center [370, 119] width 13 height 9
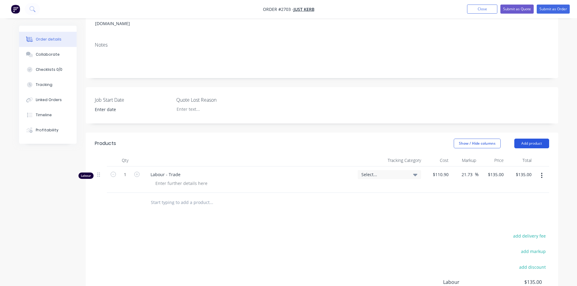
click at [531, 139] on button "Add product" at bounding box center [531, 144] width 35 height 10
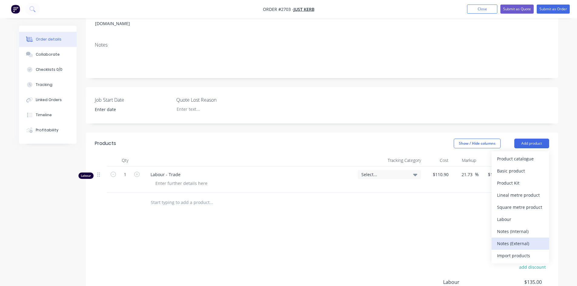
click at [518, 239] on div "Notes (External)" at bounding box center [520, 243] width 47 height 9
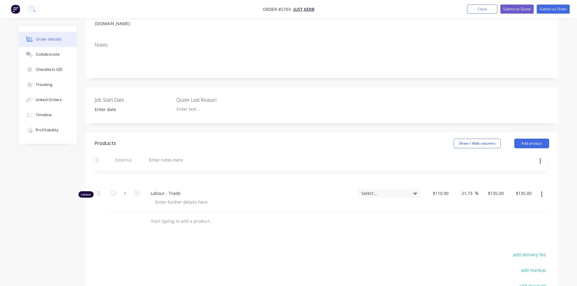
drag, startPoint x: 100, startPoint y: 196, endPoint x: 99, endPoint y: 158, distance: 37.2
click at [99, 166] on div "Labour 1 Labour - Trade Select... $110.90 $110.90 21.73 21.73 % $135.00 $135.00…" at bounding box center [322, 188] width 454 height 45
click at [162, 170] on div at bounding box center [168, 174] width 44 height 9
click at [164, 170] on div "Weld hgandles to kerb shaping tools." at bounding box center [188, 174] width 85 height 9
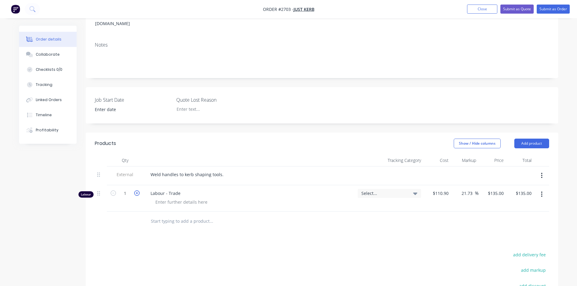
click at [135, 190] on icon "button" at bounding box center [136, 192] width 5 height 5
type input "2"
type input "$270.00"
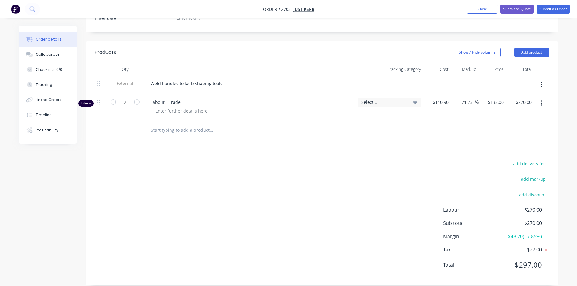
scroll to position [0, 0]
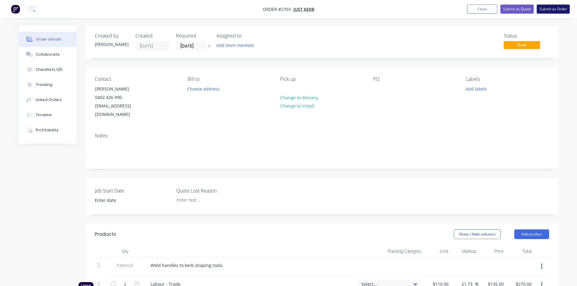
click at [554, 8] on button "Submit as Order" at bounding box center [552, 9] width 33 height 9
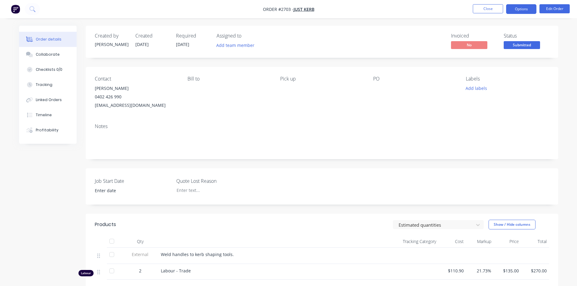
click at [520, 10] on button "Options" at bounding box center [521, 9] width 30 height 10
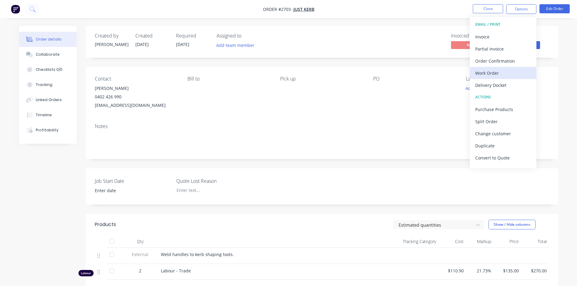
click at [497, 79] on button "Work Order" at bounding box center [502, 73] width 67 height 12
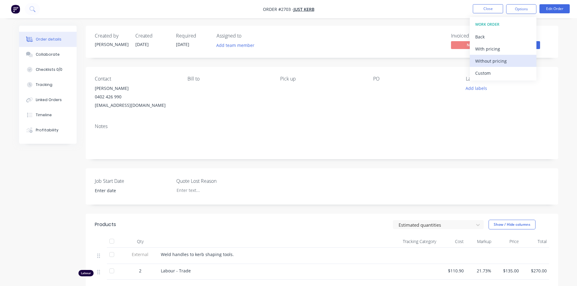
click at [493, 64] on div "Without pricing" at bounding box center [503, 61] width 56 height 9
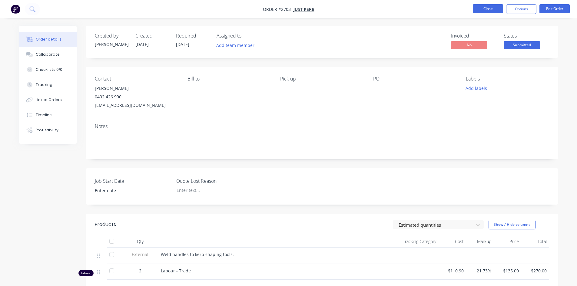
click at [496, 8] on button "Close" at bounding box center [487, 8] width 30 height 9
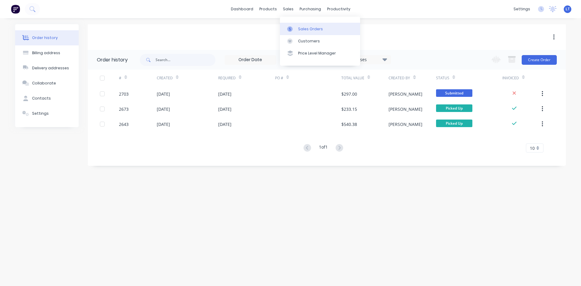
click at [314, 27] on div "Sales Orders" at bounding box center [310, 28] width 25 height 5
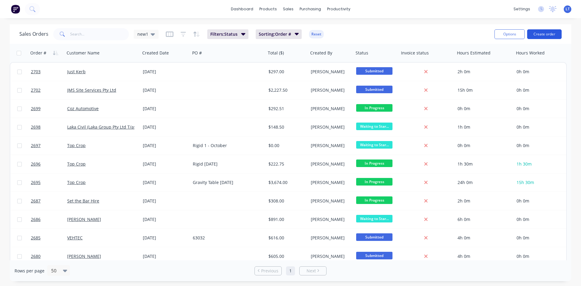
click at [543, 36] on button "Create order" at bounding box center [544, 34] width 35 height 10
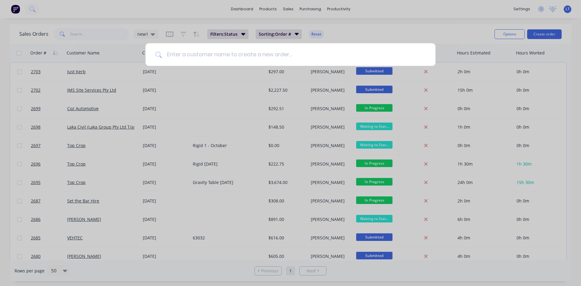
click at [275, 52] on input at bounding box center [294, 54] width 264 height 23
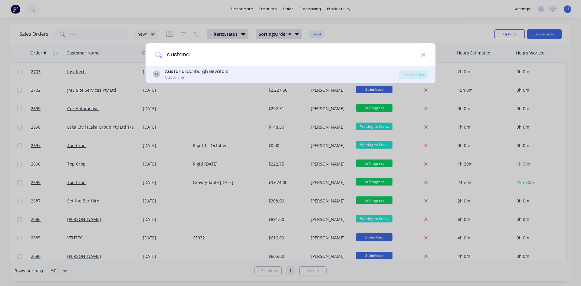
type input "austand"
click at [218, 72] on div "Austand Edunburgh Elevators" at bounding box center [197, 71] width 64 height 6
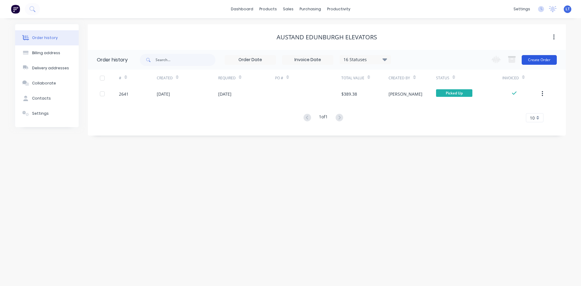
click at [546, 58] on button "Create Order" at bounding box center [539, 60] width 35 height 10
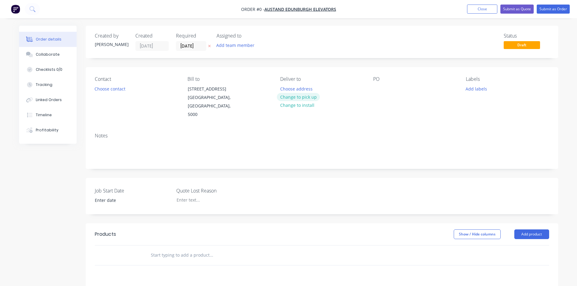
click at [302, 99] on button "Change to pick up" at bounding box center [298, 97] width 43 height 8
click at [113, 91] on button "Choose contact" at bounding box center [109, 88] width 37 height 8
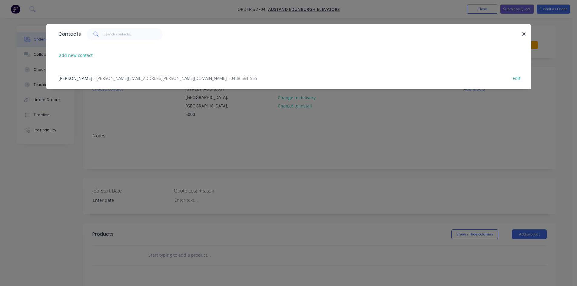
click at [94, 78] on span "- david.rutley@austandelevator.com.au - 0488 581 555" at bounding box center [175, 78] width 163 height 6
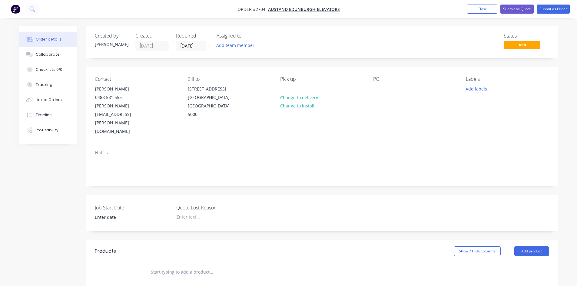
scroll to position [30, 0]
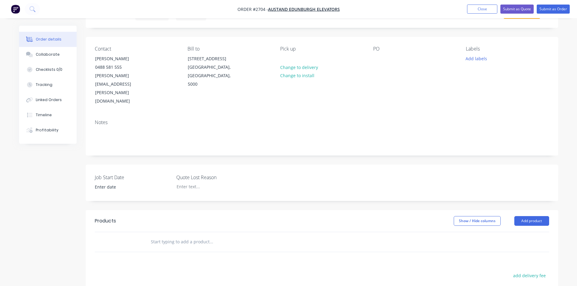
click at [192, 236] on input "text" at bounding box center [210, 242] width 121 height 12
click at [528, 216] on button "Add product" at bounding box center [531, 221] width 35 height 10
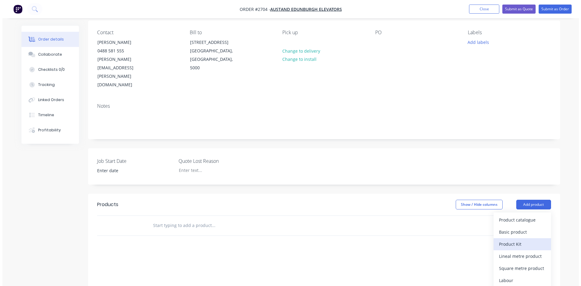
scroll to position [61, 0]
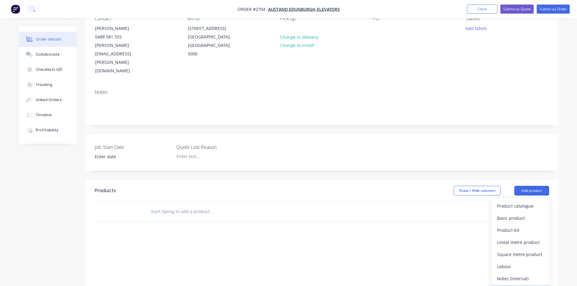
click at [521, 286] on div "Notes (External)" at bounding box center [520, 290] width 47 height 9
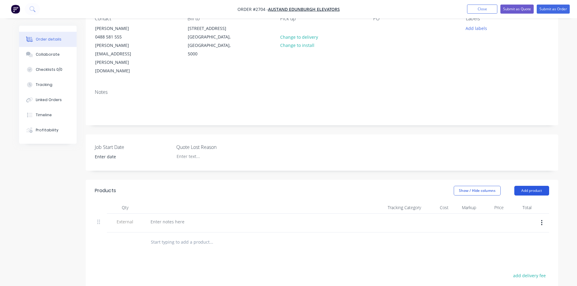
click at [530, 186] on button "Add product" at bounding box center [531, 191] width 35 height 10
click at [512, 274] on div "Notes (Internal)" at bounding box center [520, 278] width 47 height 9
click at [530, 186] on button "Add product" at bounding box center [531, 191] width 35 height 10
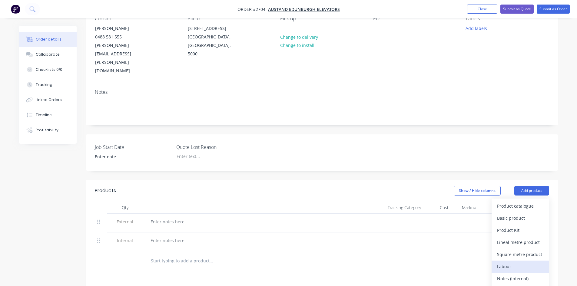
click at [514, 262] on div "Labour" at bounding box center [520, 266] width 47 height 9
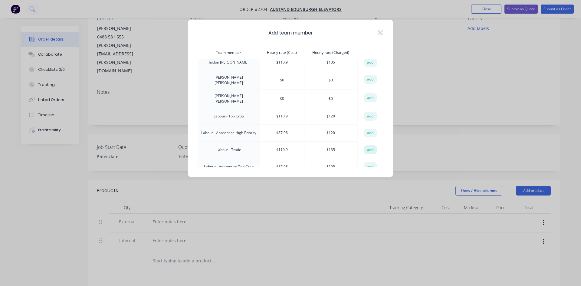
click at [371, 145] on button "add" at bounding box center [370, 149] width 13 height 9
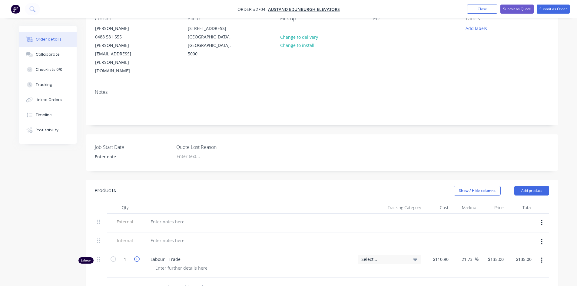
click at [136, 256] on icon "button" at bounding box center [136, 258] width 5 height 5
type input "2"
type input "$270.00"
click at [159, 217] on div at bounding box center [168, 221] width 44 height 9
click at [187, 236] on div at bounding box center [168, 240] width 44 height 9
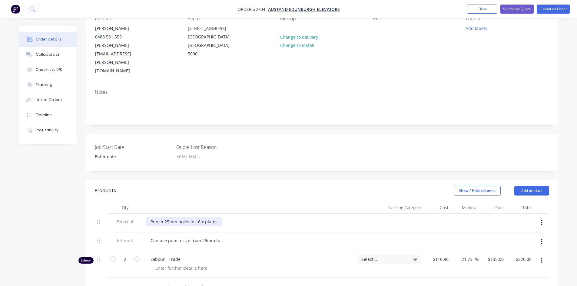
click at [215, 217] on div "Punch 25mm holes in 16 x plates" at bounding box center [184, 221] width 77 height 9
click at [222, 236] on div "Can use punch size from 23mm to" at bounding box center [185, 240] width 79 height 9
click at [245, 236] on div "Can use punch size from 23mm to 27mm, not cruical" at bounding box center [204, 240] width 117 height 9
click at [297, 278] on div at bounding box center [252, 288] width 218 height 20
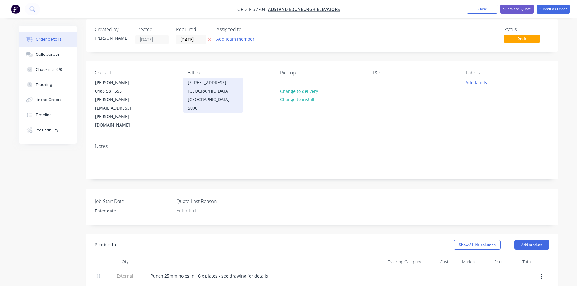
scroll to position [0, 0]
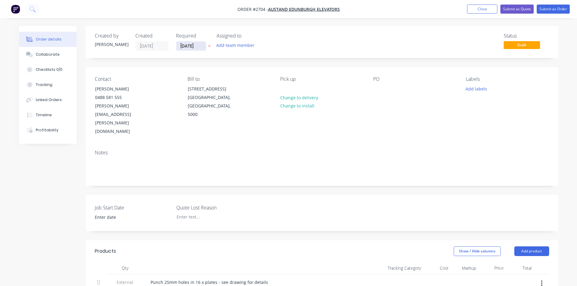
click at [202, 46] on input "02/10/25" at bounding box center [191, 45] width 30 height 9
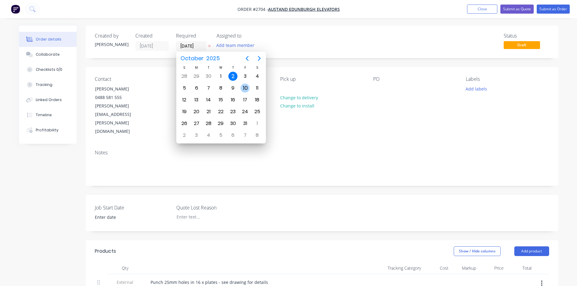
click at [245, 86] on div "10" at bounding box center [244, 88] width 9 height 9
type input "[DATE]"
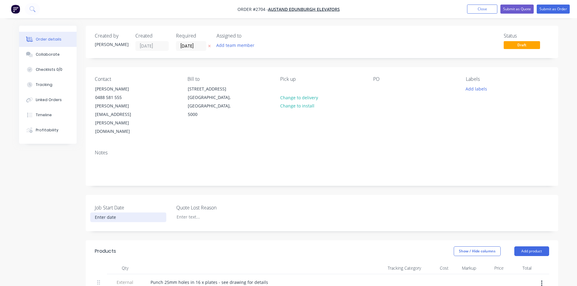
click at [103, 213] on input at bounding box center [127, 217] width 75 height 9
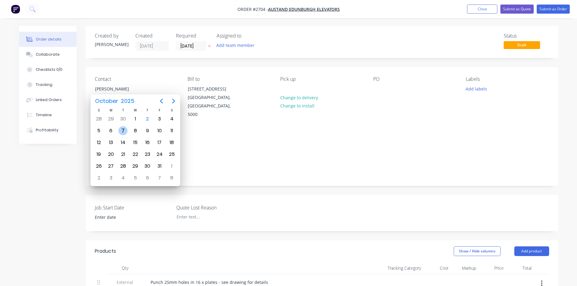
click at [119, 130] on div "7" at bounding box center [122, 130] width 9 height 9
type input "07/10/2025"
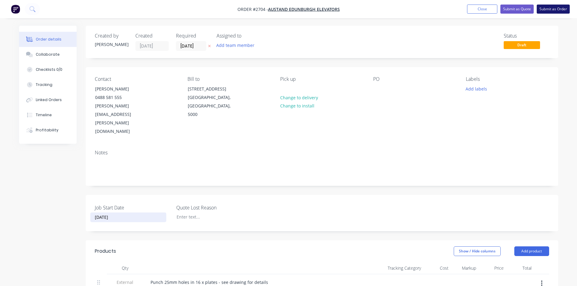
click at [557, 8] on button "Submit as Order" at bounding box center [552, 9] width 33 height 9
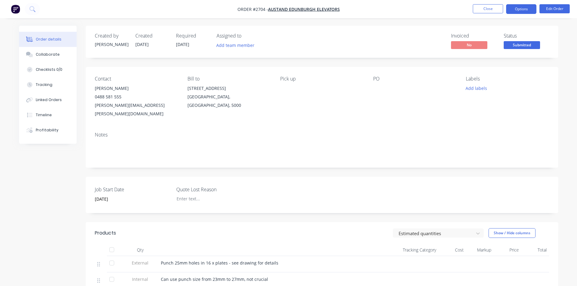
click at [520, 9] on button "Options" at bounding box center [521, 9] width 30 height 10
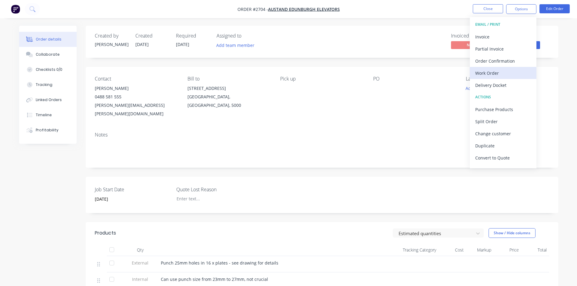
click at [493, 72] on div "Work Order" at bounding box center [503, 73] width 56 height 9
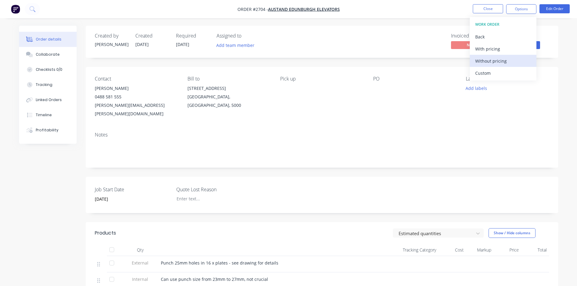
click at [503, 61] on div "Without pricing" at bounding box center [503, 61] width 56 height 9
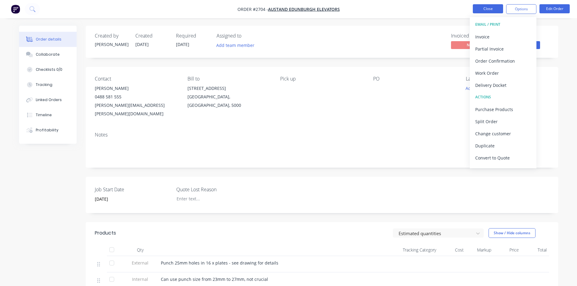
click at [481, 7] on button "Close" at bounding box center [487, 8] width 30 height 9
